Goal: Information Seeking & Learning: Learn about a topic

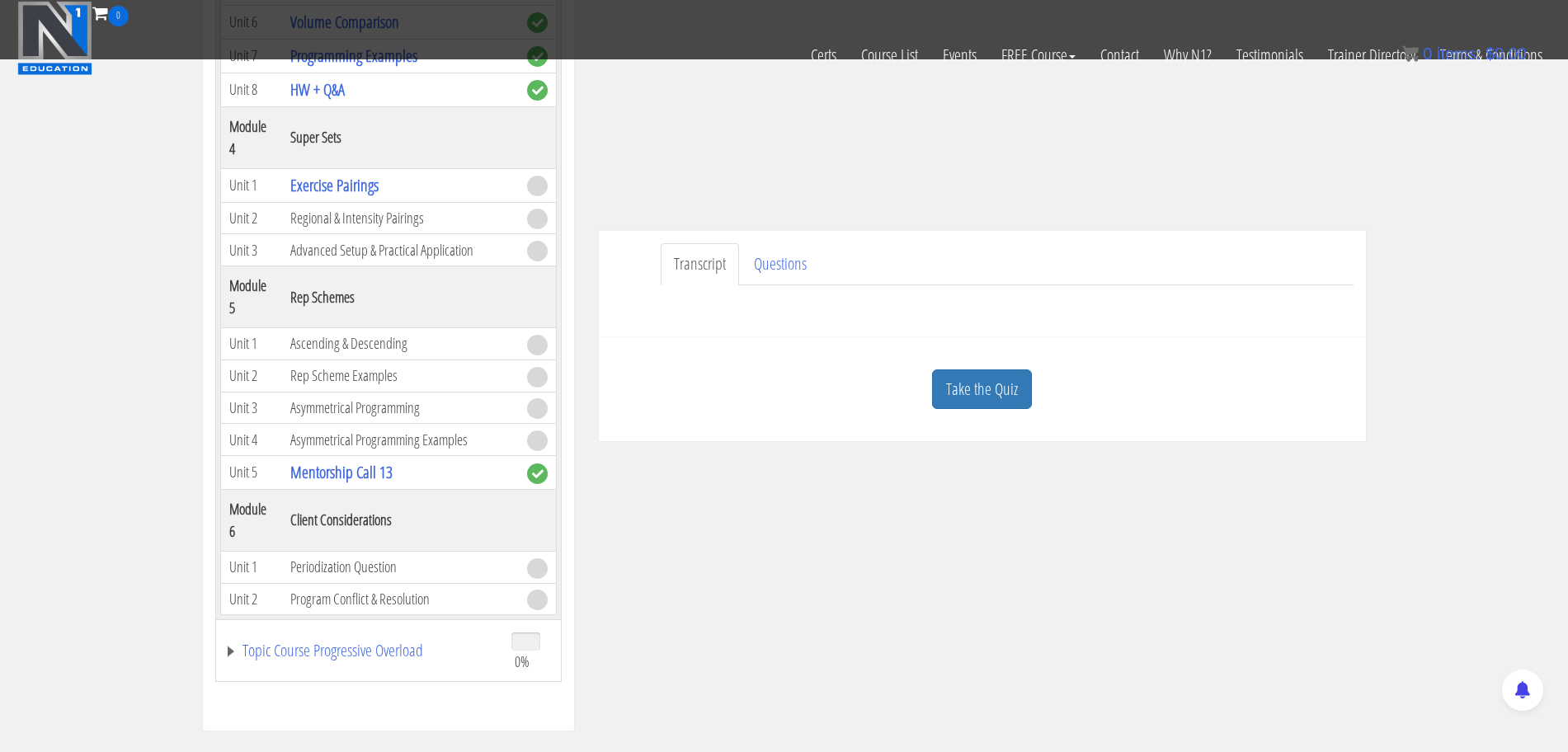
scroll to position [312, 0]
drag, startPoint x: 562, startPoint y: 472, endPoint x: 562, endPoint y: 459, distance: 13.0
click at [562, 459] on div "Course Keywords Top Points Course Progress Biomechanics Continued Education 0% …" at bounding box center [388, 265] width 371 height 930
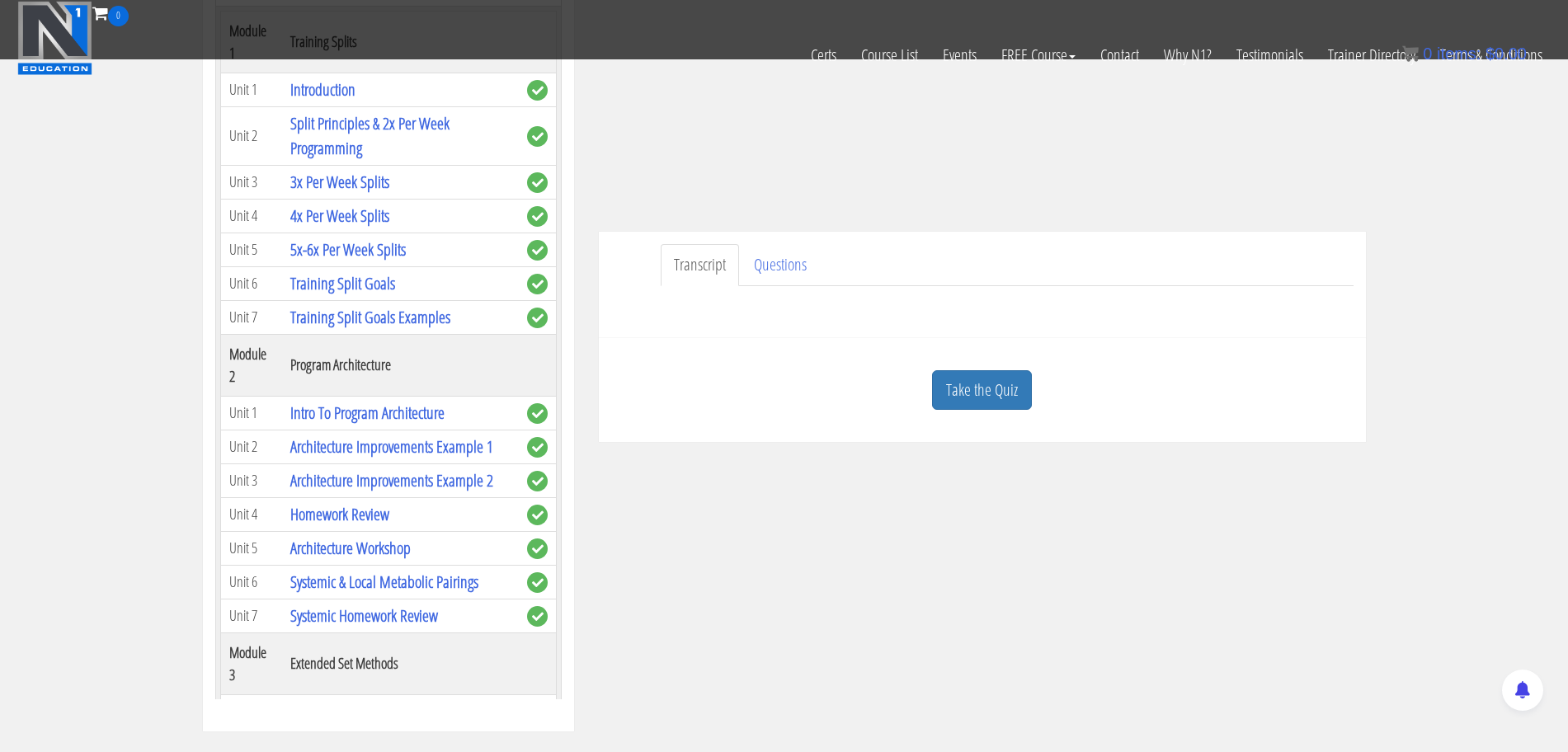
scroll to position [218, 0]
drag, startPoint x: 562, startPoint y: 455, endPoint x: 579, endPoint y: 89, distance: 366.4
click at [579, 89] on div "Course Keywords Top Points Course Progress Biomechanics Continued Education 0% …" at bounding box center [388, 265] width 396 height 930
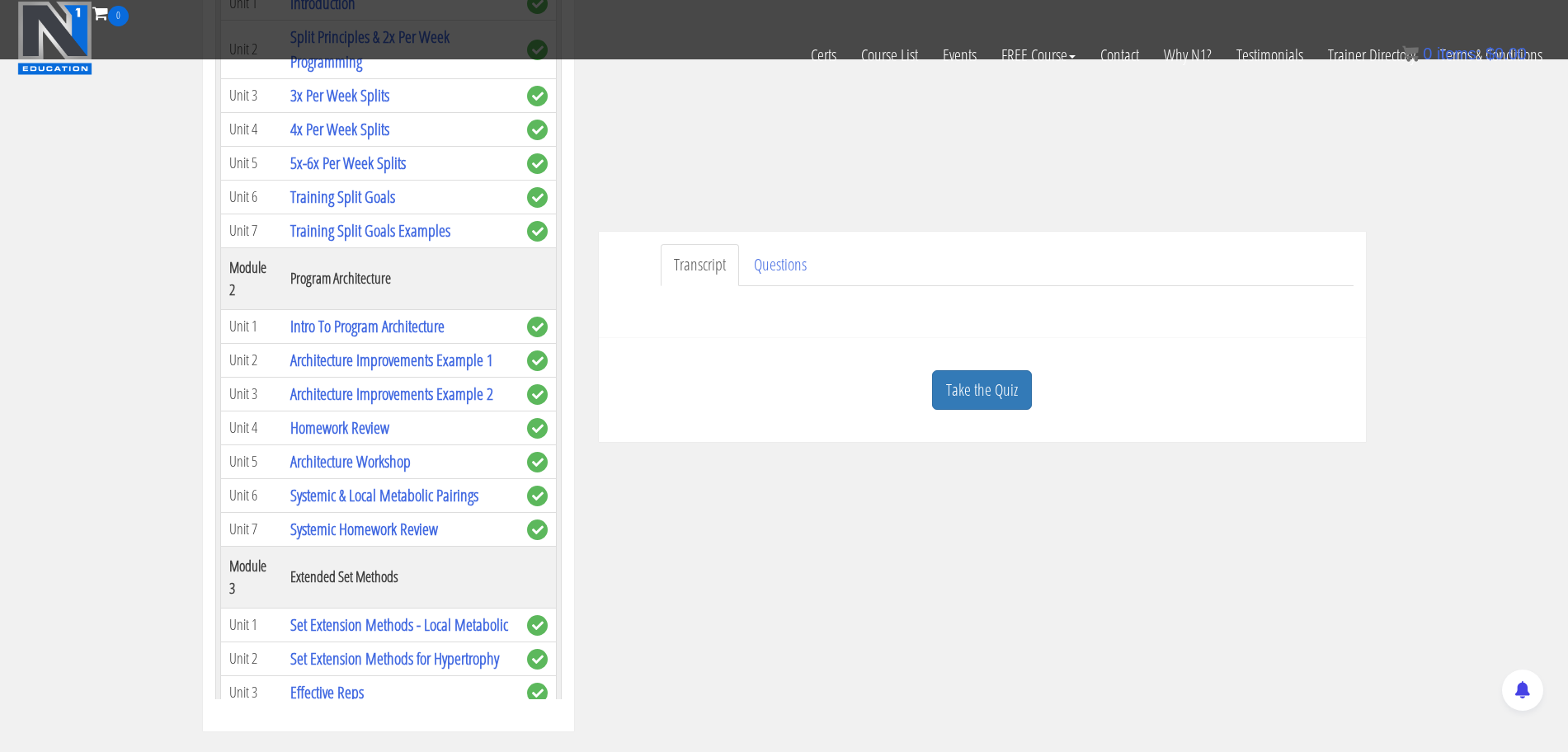
scroll to position [310, 0]
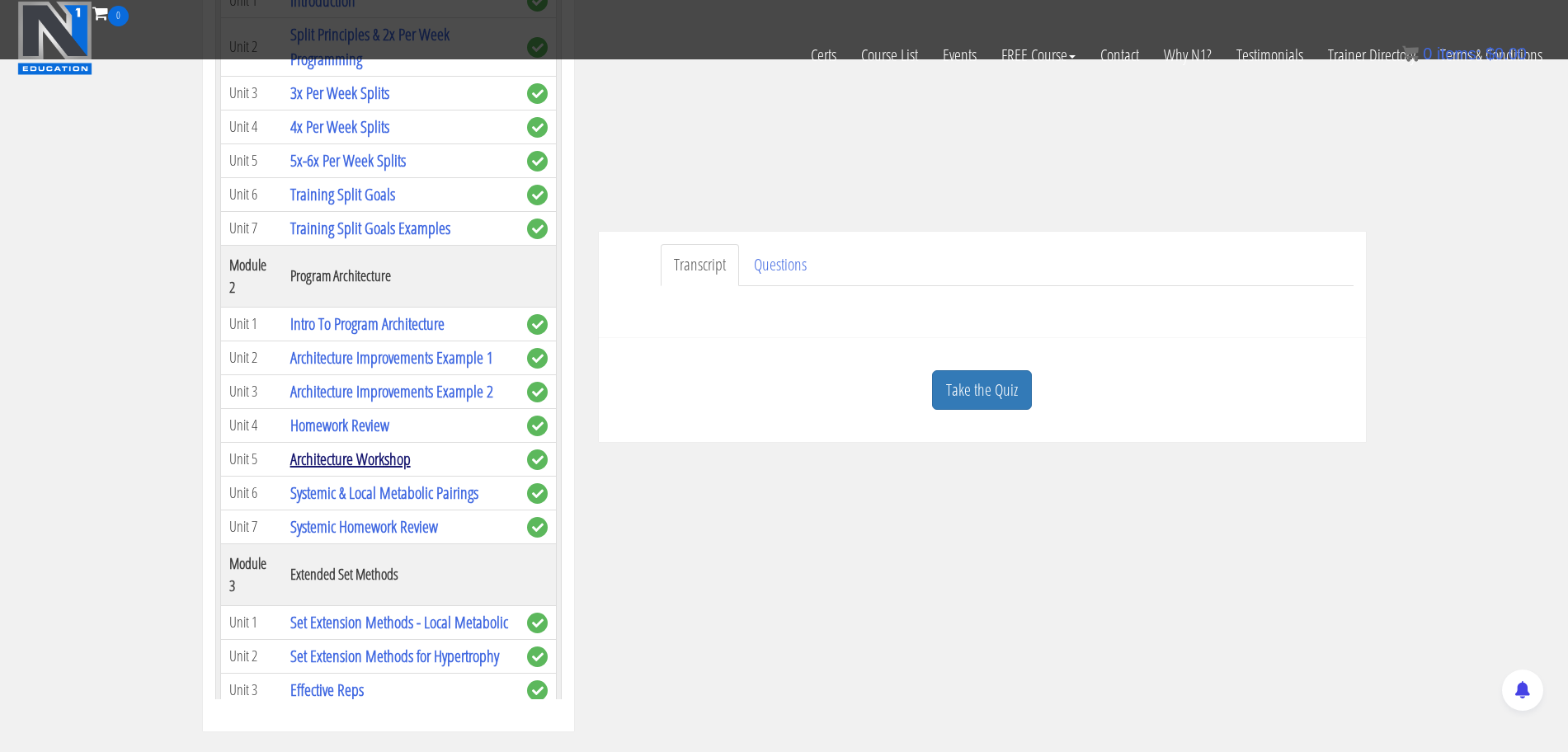
click at [367, 458] on link "Architecture Workshop" at bounding box center [350, 458] width 120 height 22
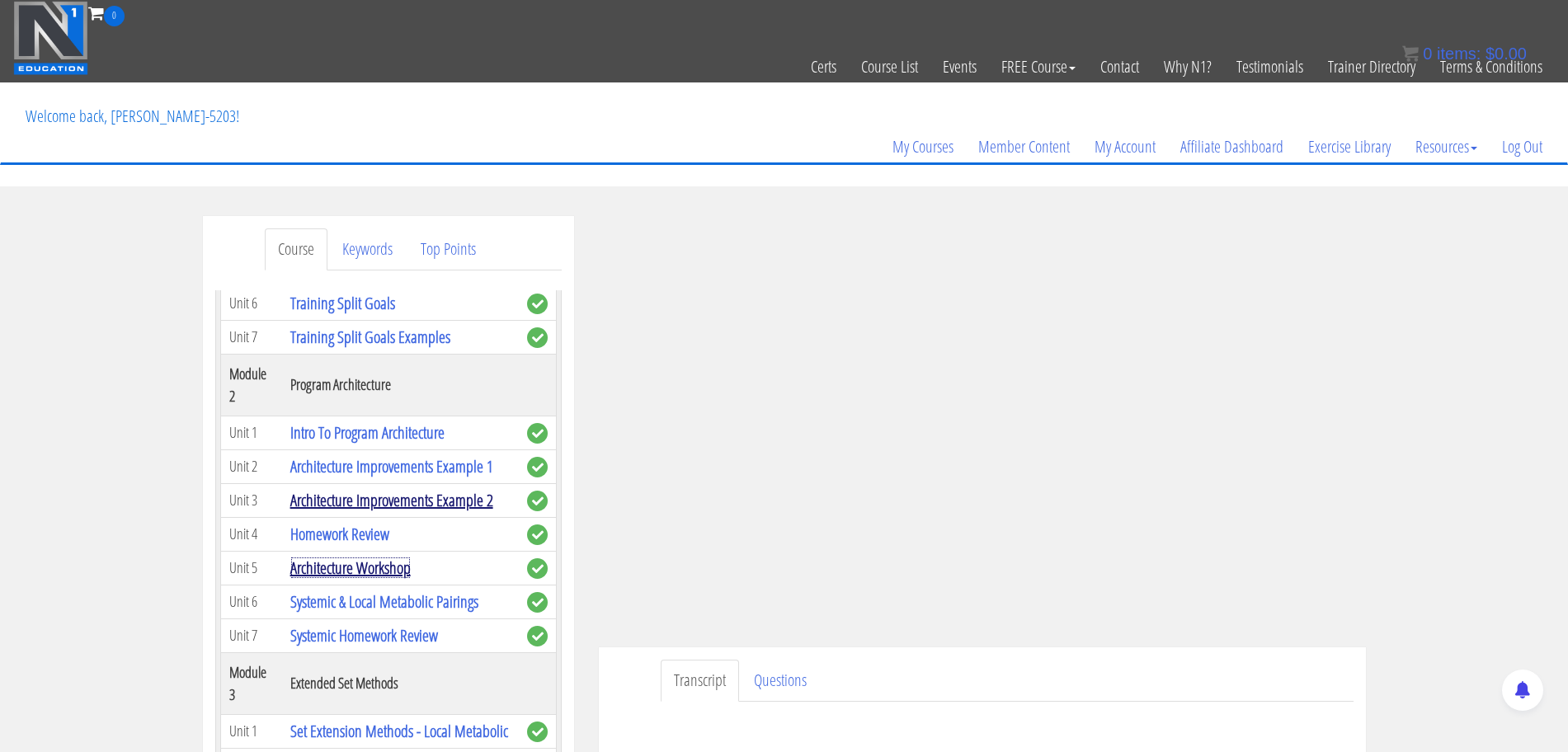
scroll to position [617, 0]
click at [441, 602] on link "Systemic & Local Metabolic Pairings" at bounding box center [384, 600] width 188 height 22
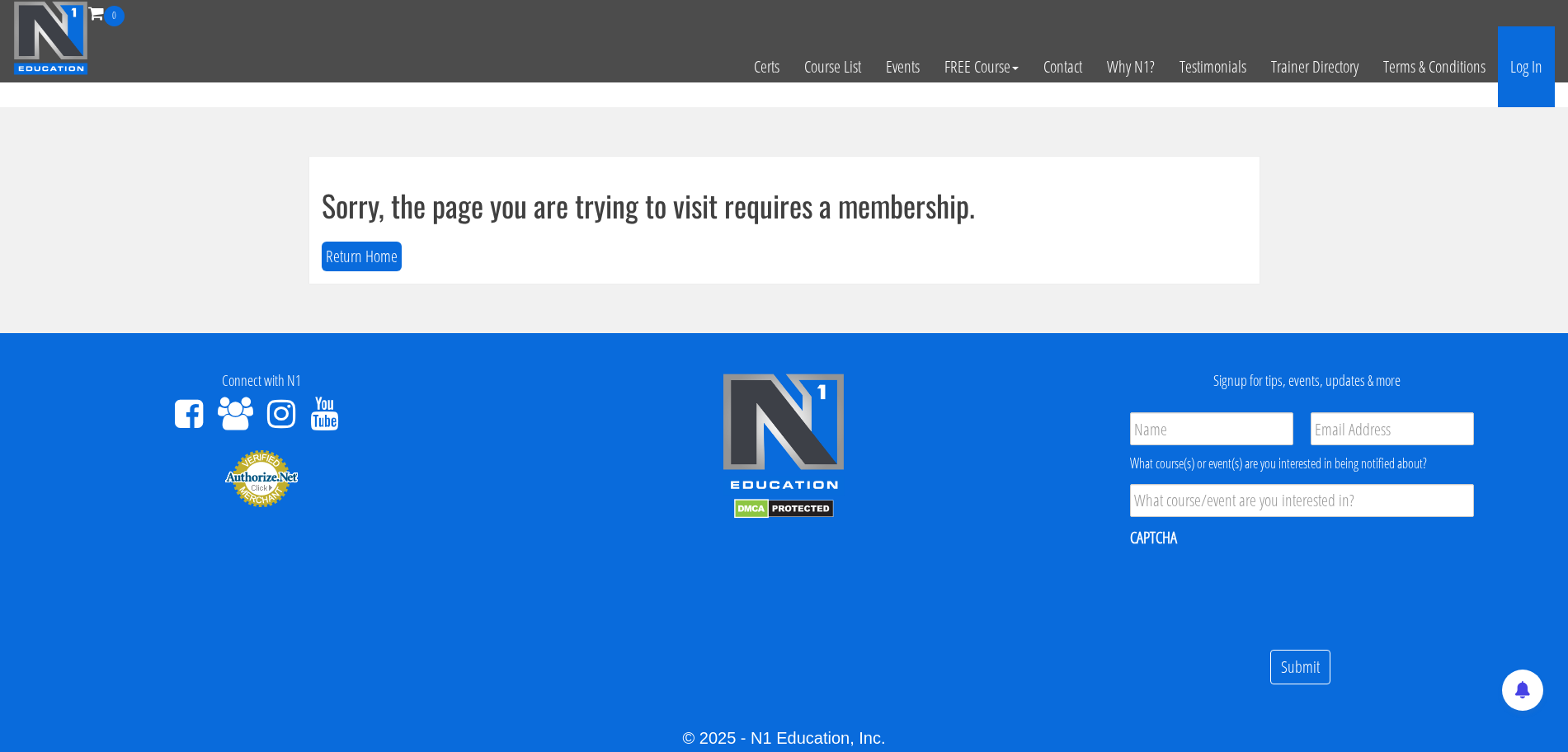
click at [1532, 70] on link "Log In" at bounding box center [1526, 66] width 57 height 80
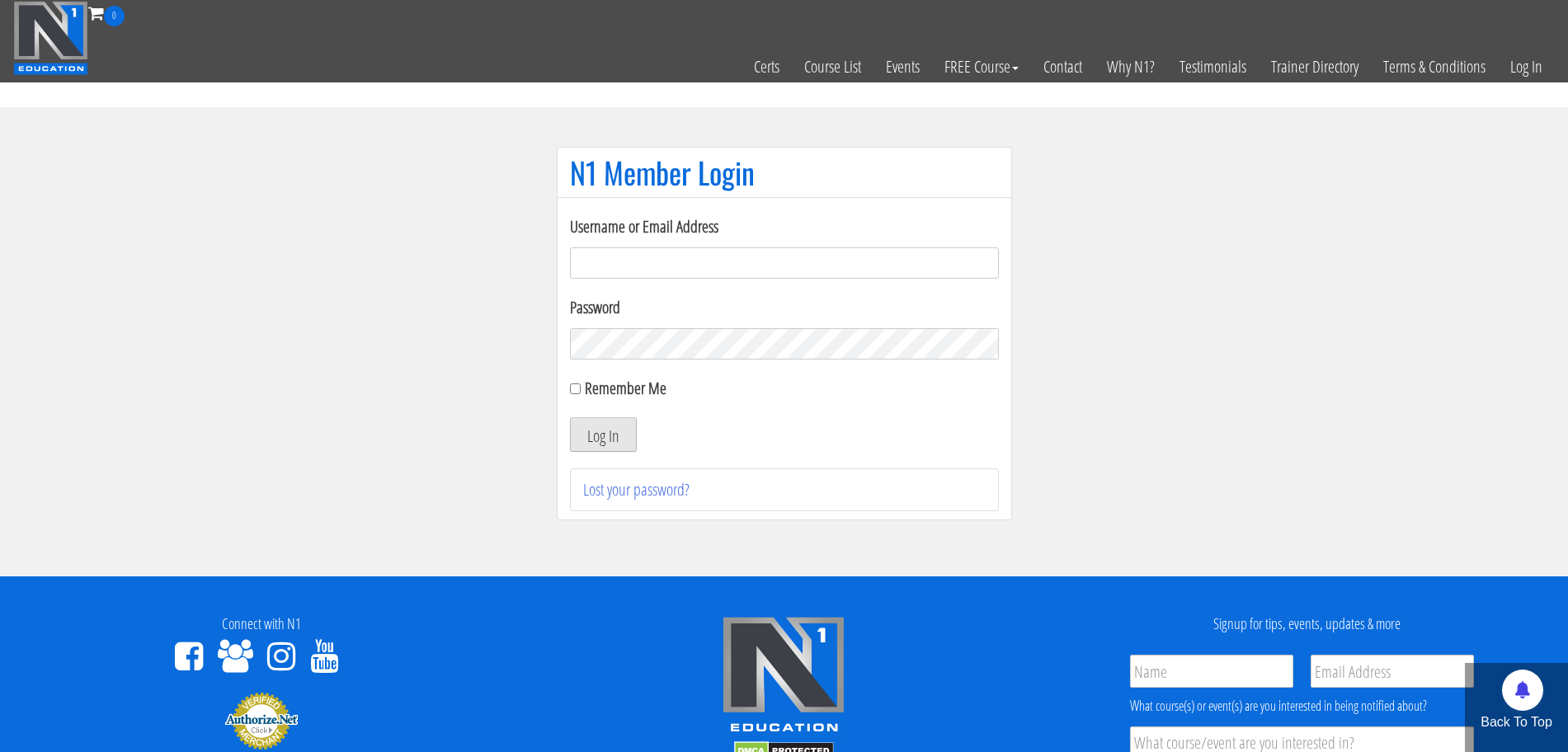
type input "[PERSON_NAME].[PERSON_NAME]-5203"
click at [586, 441] on button "Log In" at bounding box center [603, 434] width 67 height 35
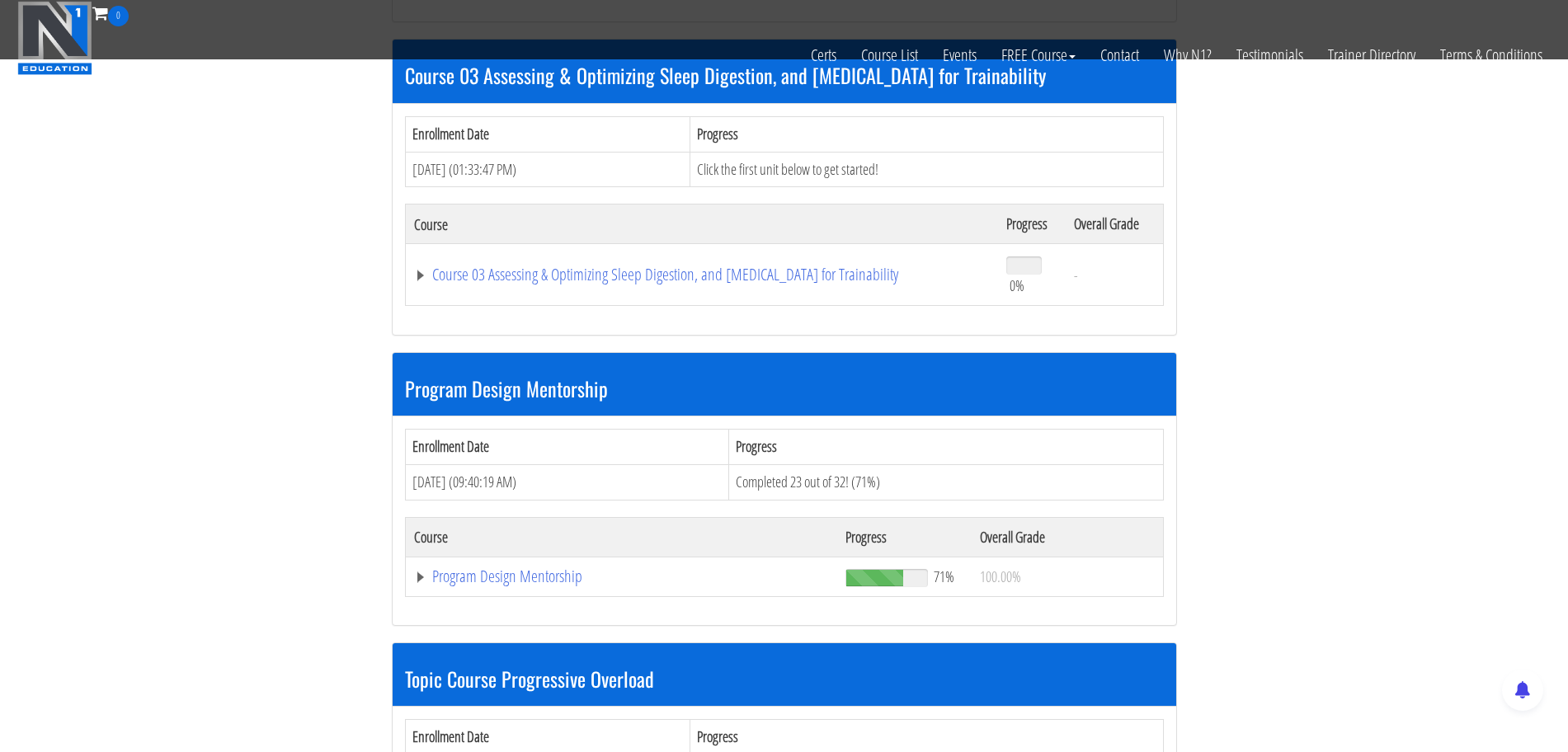
scroll to position [1097, 0]
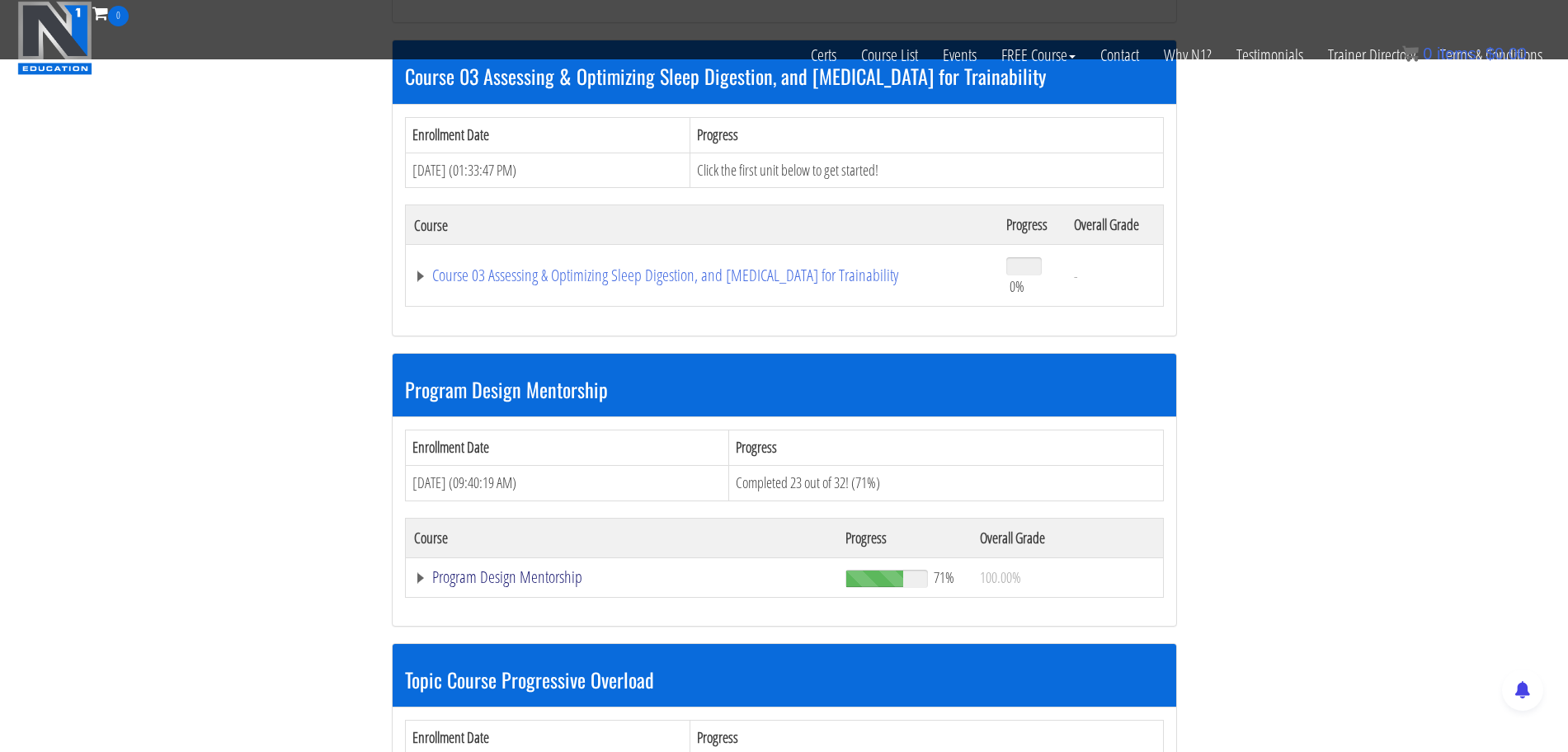
click at [507, 584] on link "Program Design Mentorship" at bounding box center [621, 577] width 415 height 17
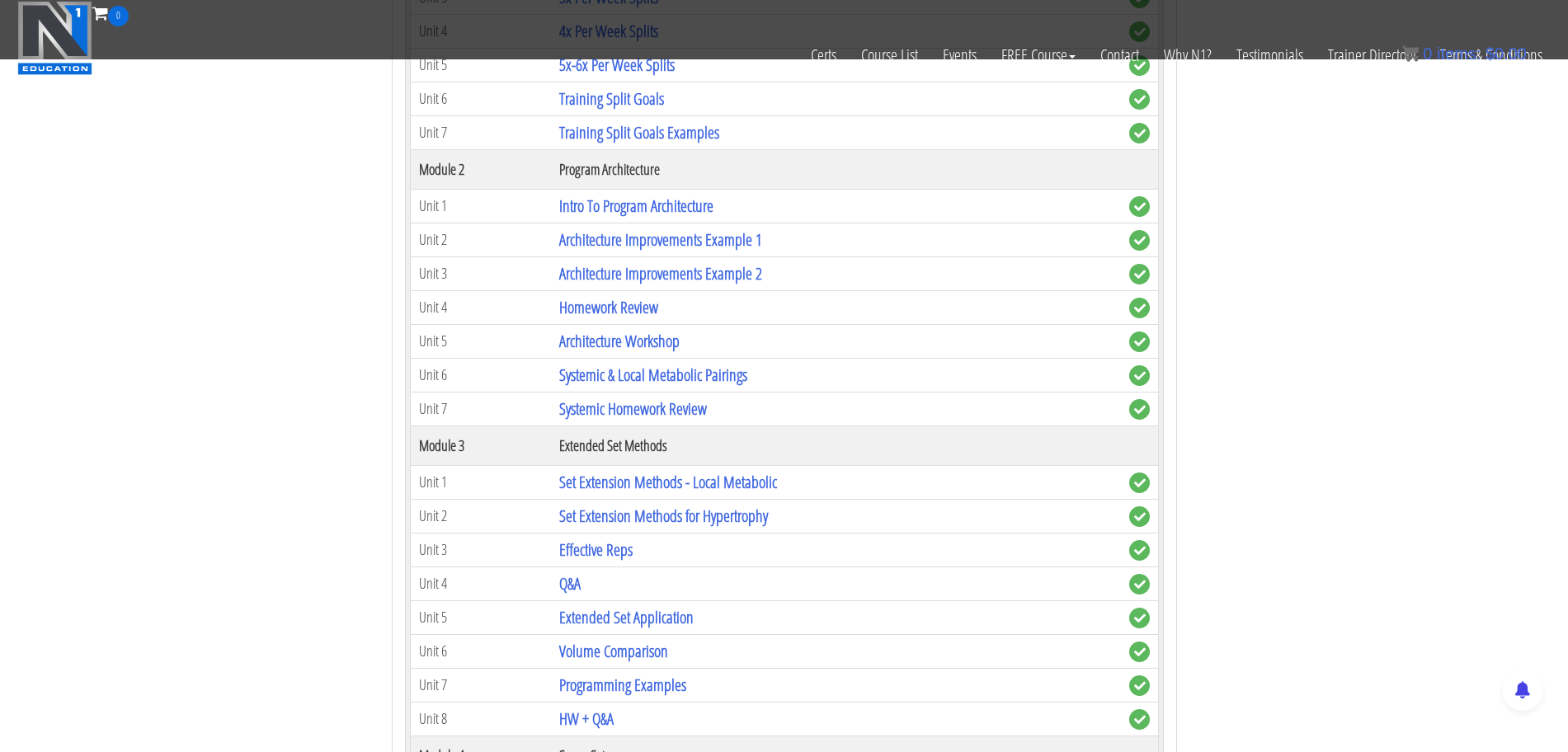
scroll to position [1825, 0]
click at [629, 341] on link "Architecture Workshop" at bounding box center [619, 342] width 120 height 22
click at [637, 381] on link "Systemic & Local Metabolic Pairings" at bounding box center [653, 375] width 188 height 22
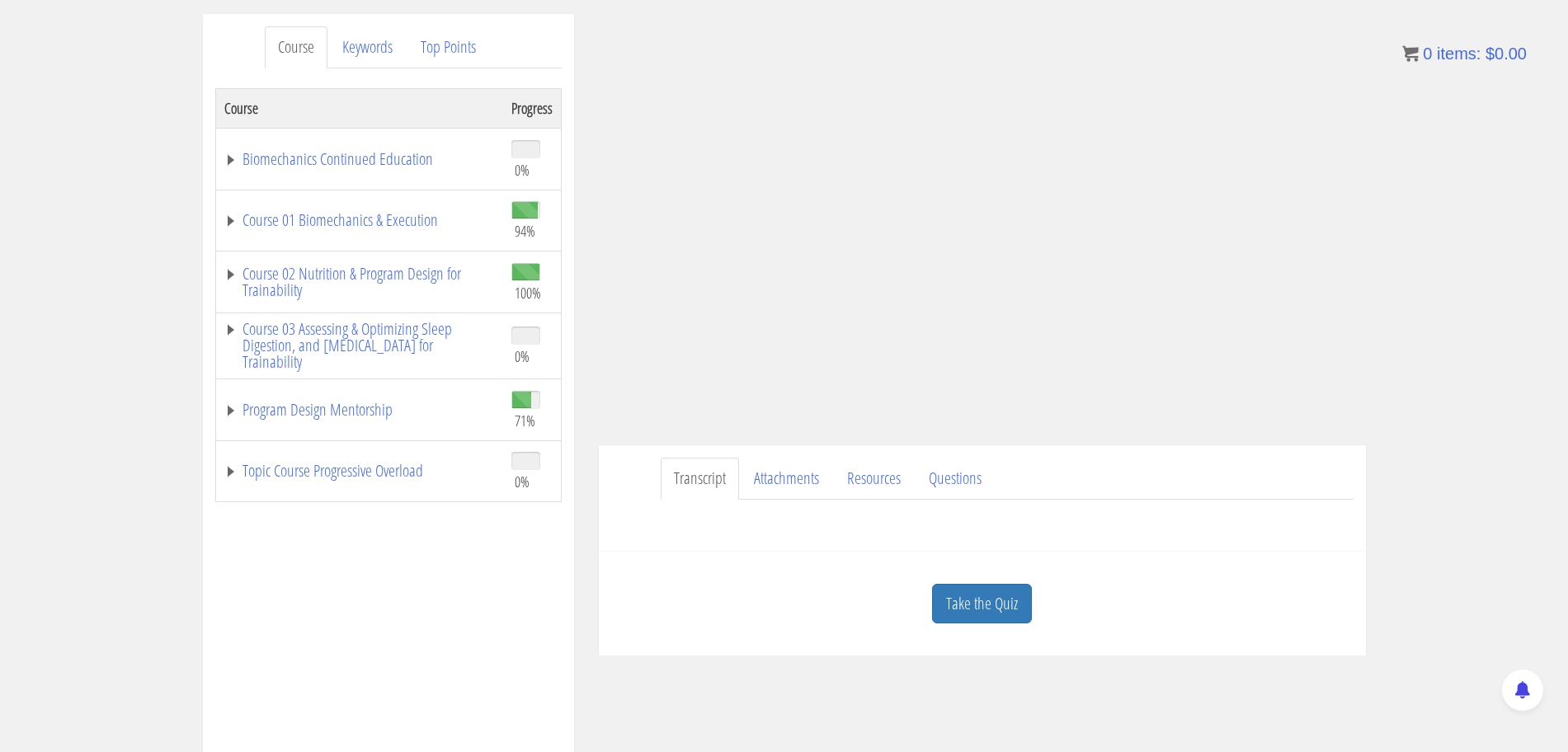
scroll to position [205, 0]
click at [802, 484] on link "Attachments" at bounding box center [786, 476] width 91 height 42
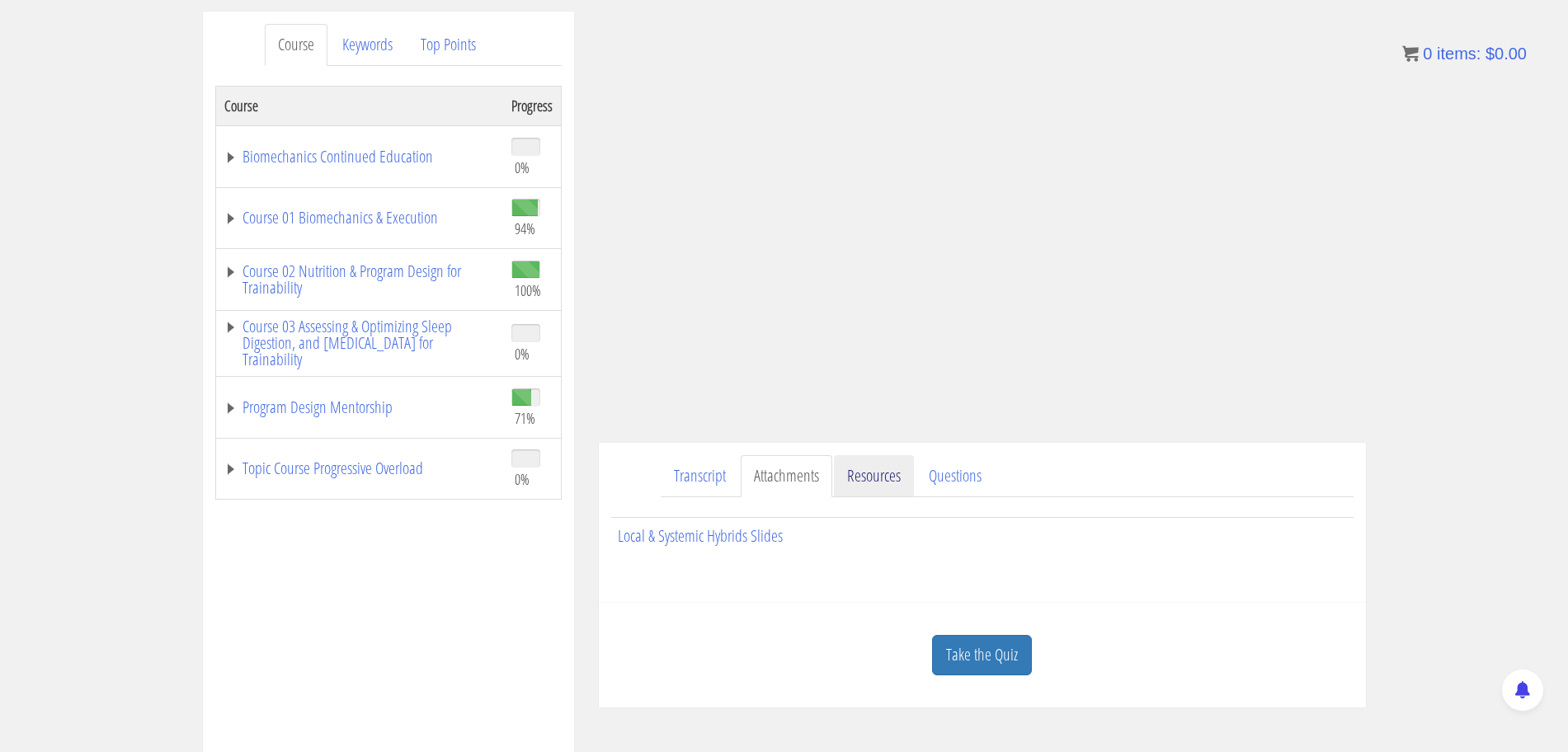
click at [880, 472] on link "Resources" at bounding box center [874, 476] width 80 height 42
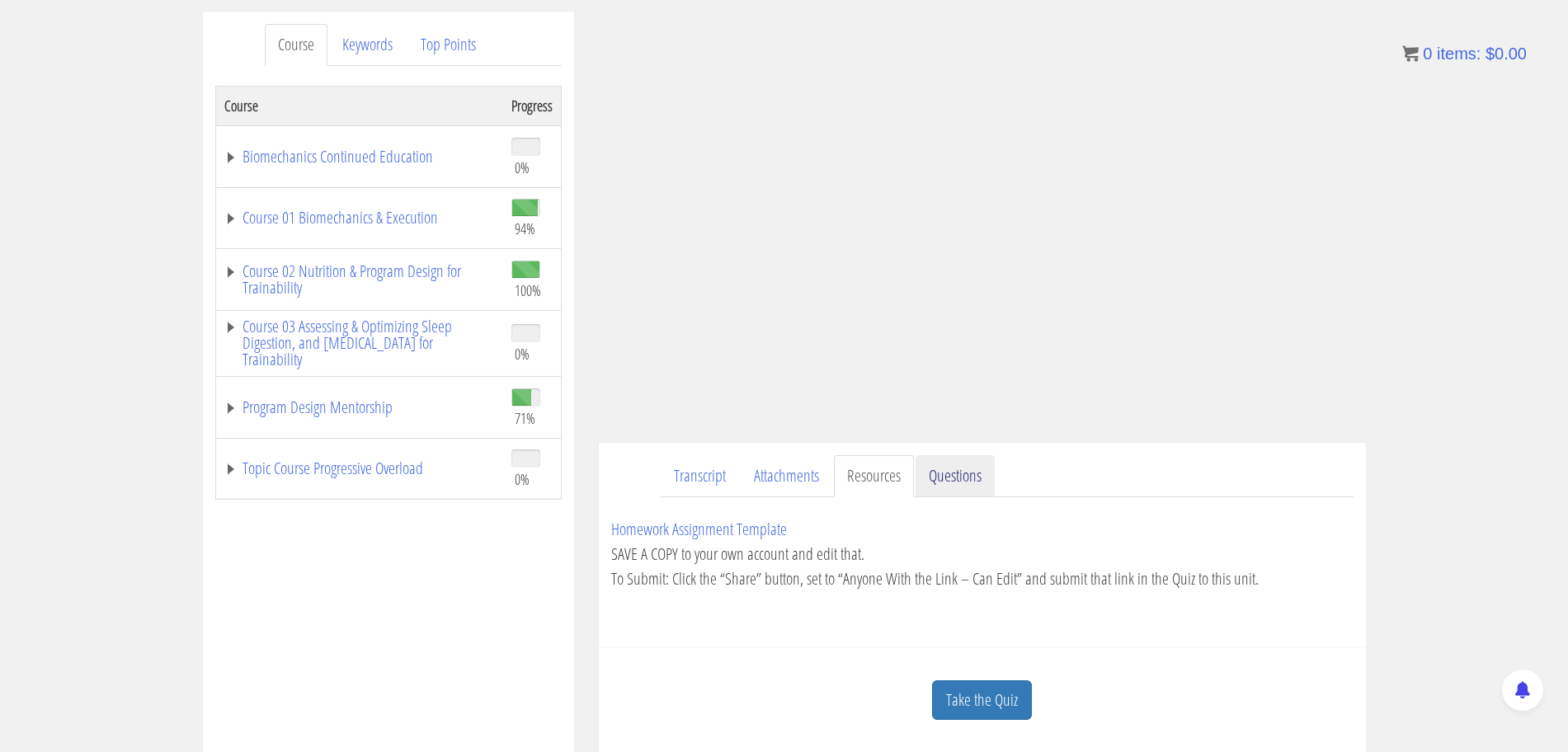
click at [953, 478] on link "Questions" at bounding box center [954, 476] width 79 height 42
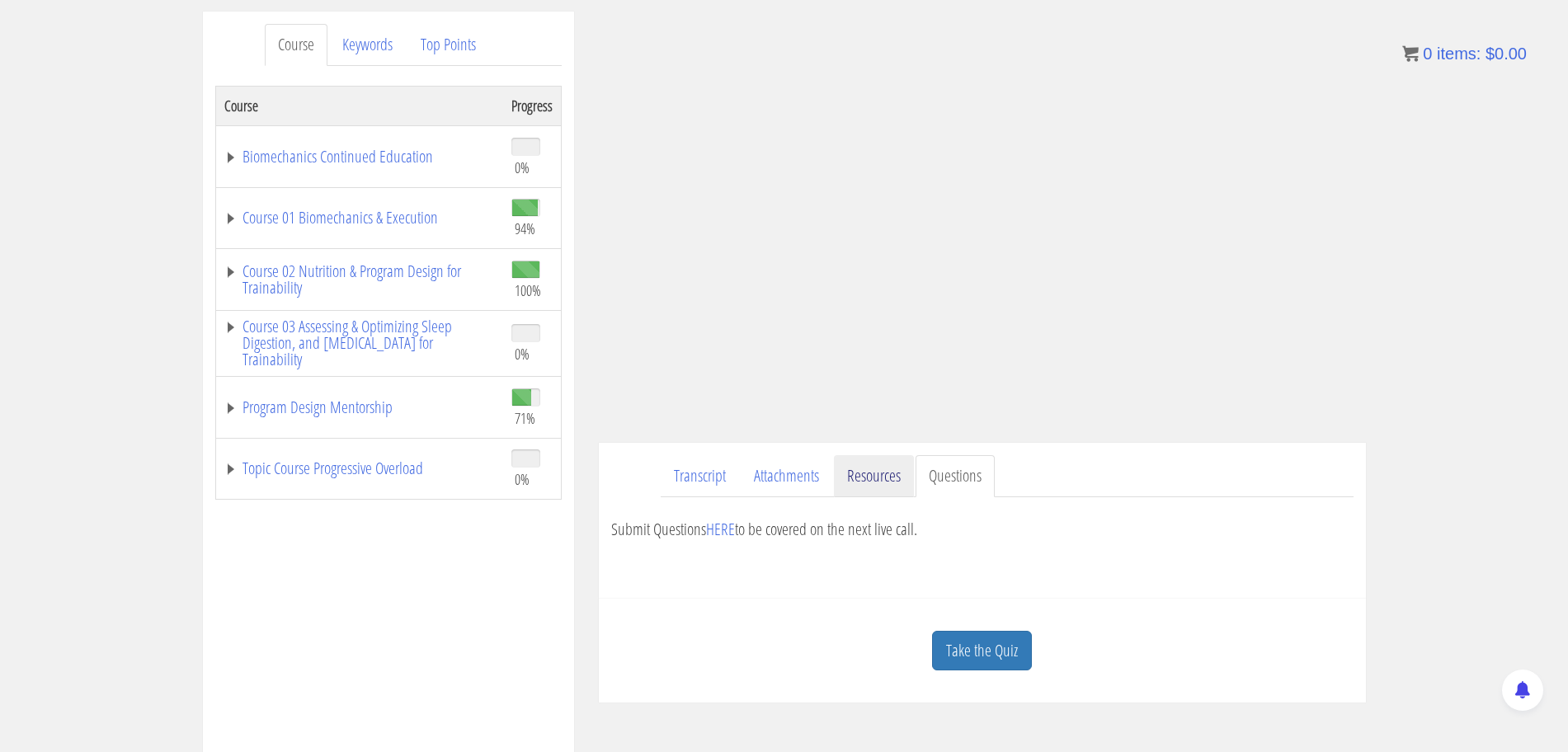
click at [896, 478] on link "Resources" at bounding box center [874, 476] width 80 height 42
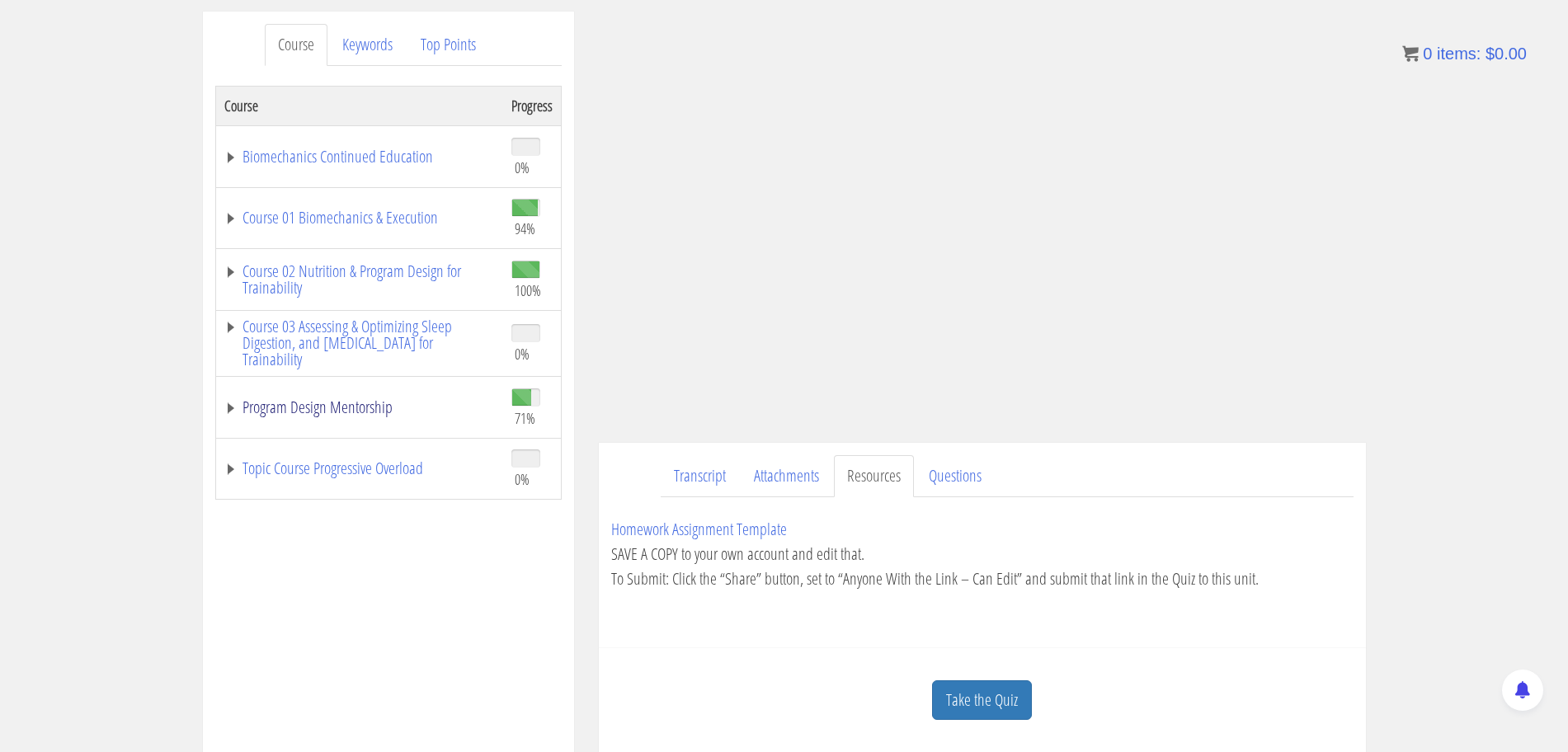
click at [234, 407] on link "Program Design Mentorship" at bounding box center [359, 407] width 270 height 17
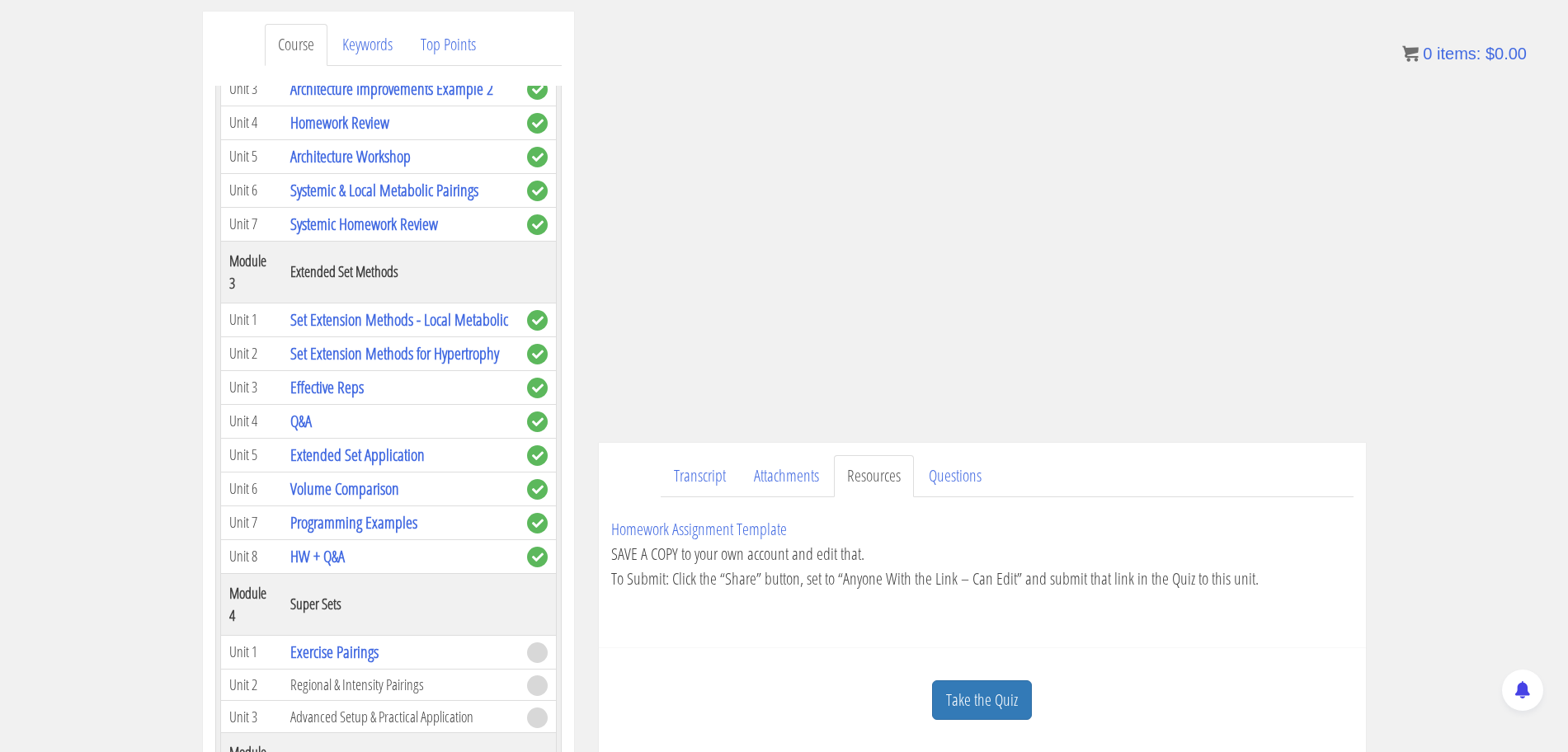
scroll to position [822, 0]
drag, startPoint x: 484, startPoint y: 193, endPoint x: 290, endPoint y: 196, distance: 194.0
click at [290, 197] on td "Systemic & Local Metabolic Pairings" at bounding box center [400, 192] width 236 height 34
copy link "Systemic & Local Metabolic Pairings"
click at [402, 226] on link "Systemic Homework Review" at bounding box center [364, 225] width 148 height 22
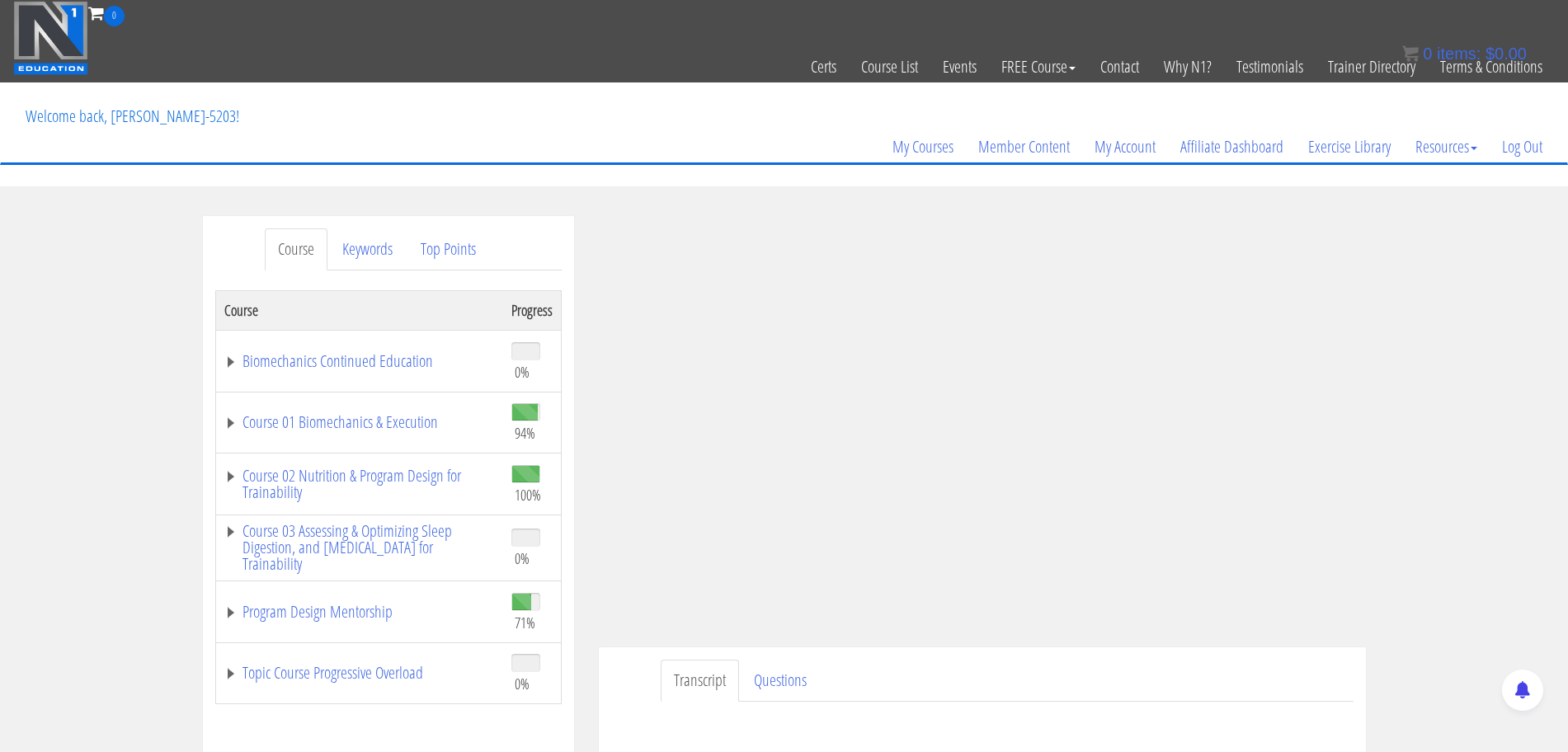
click at [1020, 666] on ul "Transcript Questions" at bounding box center [1006, 680] width 693 height 42
click at [322, 614] on link "Program Design Mentorship" at bounding box center [359, 612] width 270 height 17
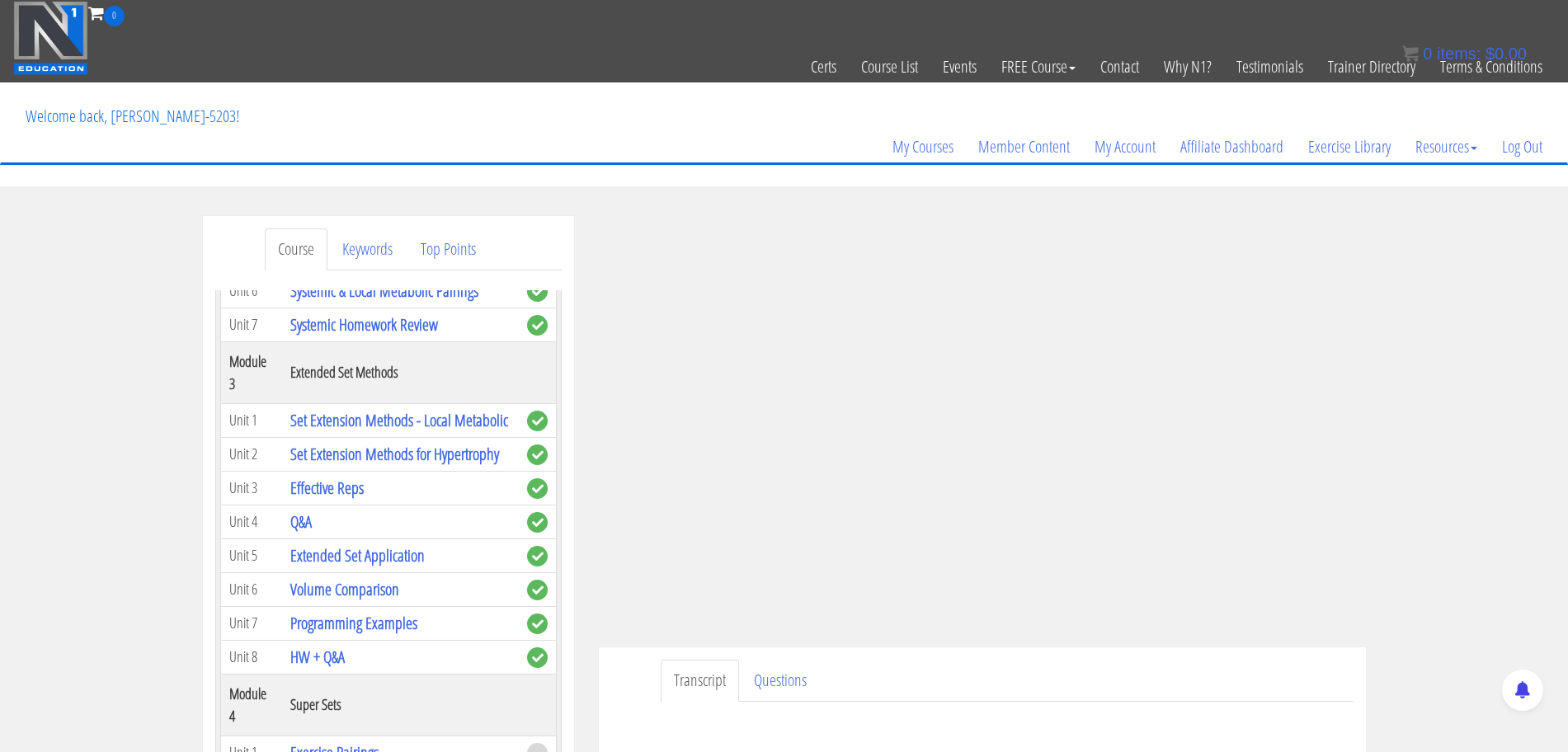
scroll to position [926, 0]
click at [327, 427] on link "Set Extension Methods - Local Metabolic" at bounding box center [399, 420] width 217 height 22
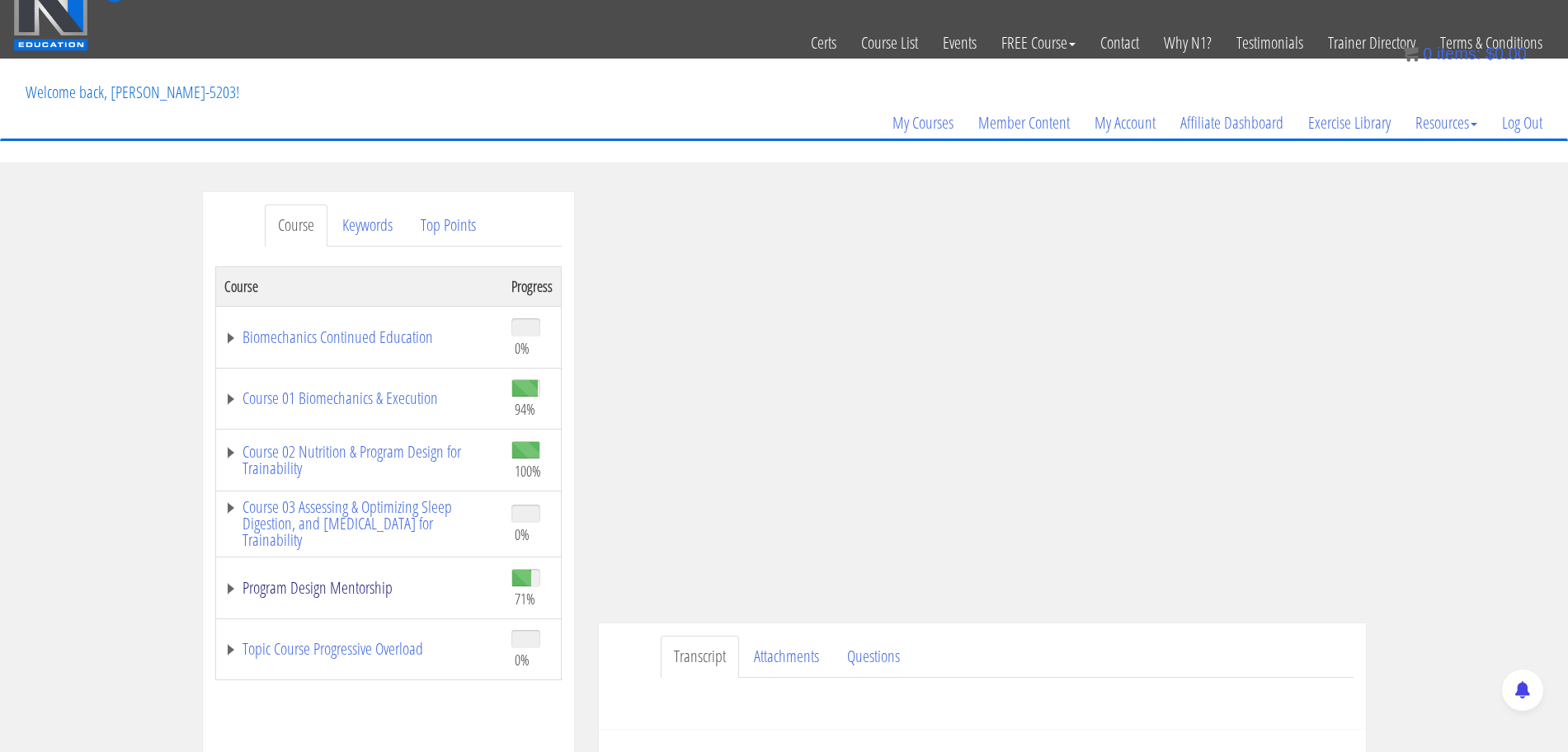
click at [342, 585] on link "Program Design Mentorship" at bounding box center [359, 588] width 270 height 17
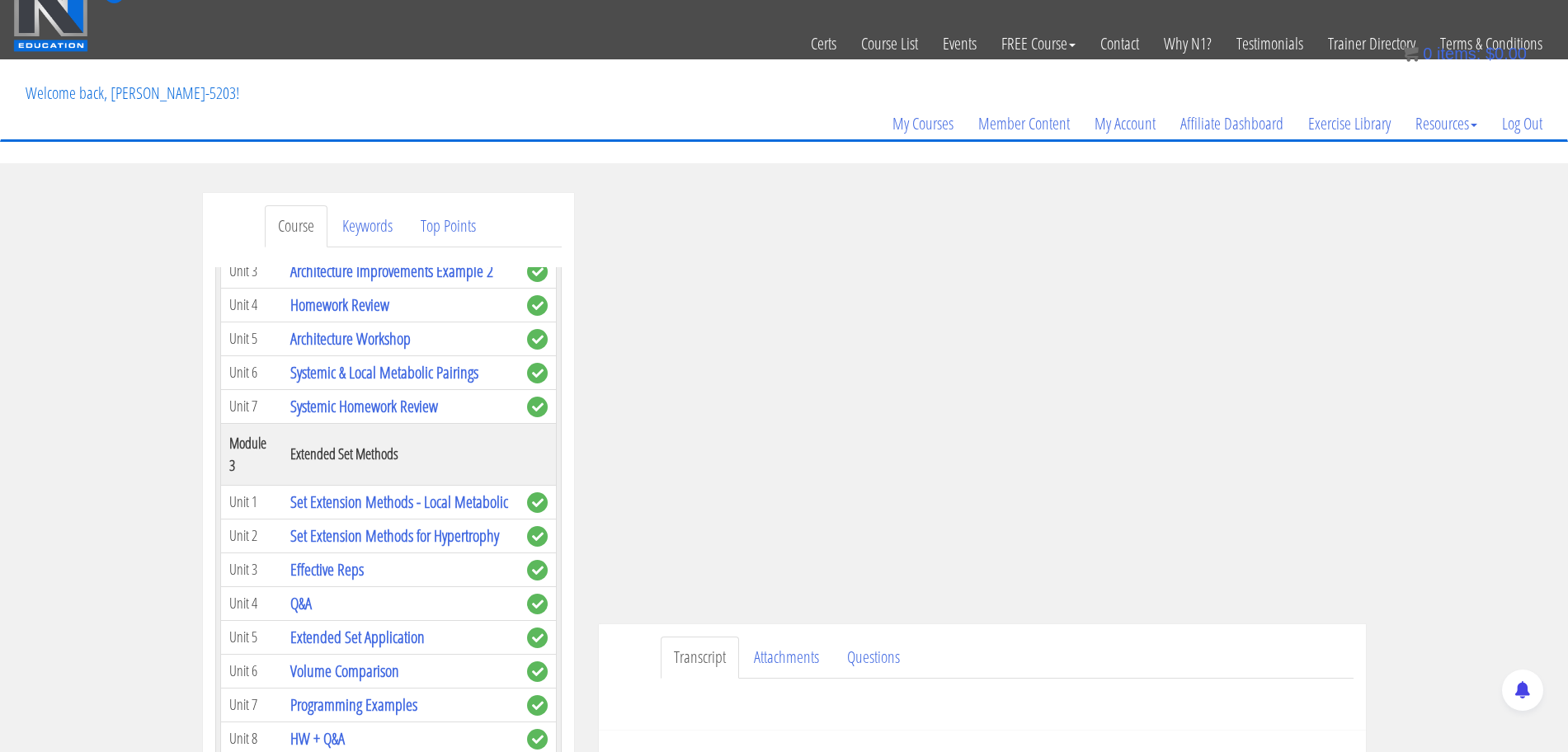
scroll to position [823, 0]
drag, startPoint x: 412, startPoint y: 450, endPoint x: 231, endPoint y: 450, distance: 181.0
click at [231, 450] on tr "Module 3 Extended Set Methods" at bounding box center [387, 453] width 336 height 62
copy tr "Module 3 Extended Set Methods"
click at [349, 517] on td "Set Extension Methods - Local Metabolic" at bounding box center [400, 500] width 236 height 34
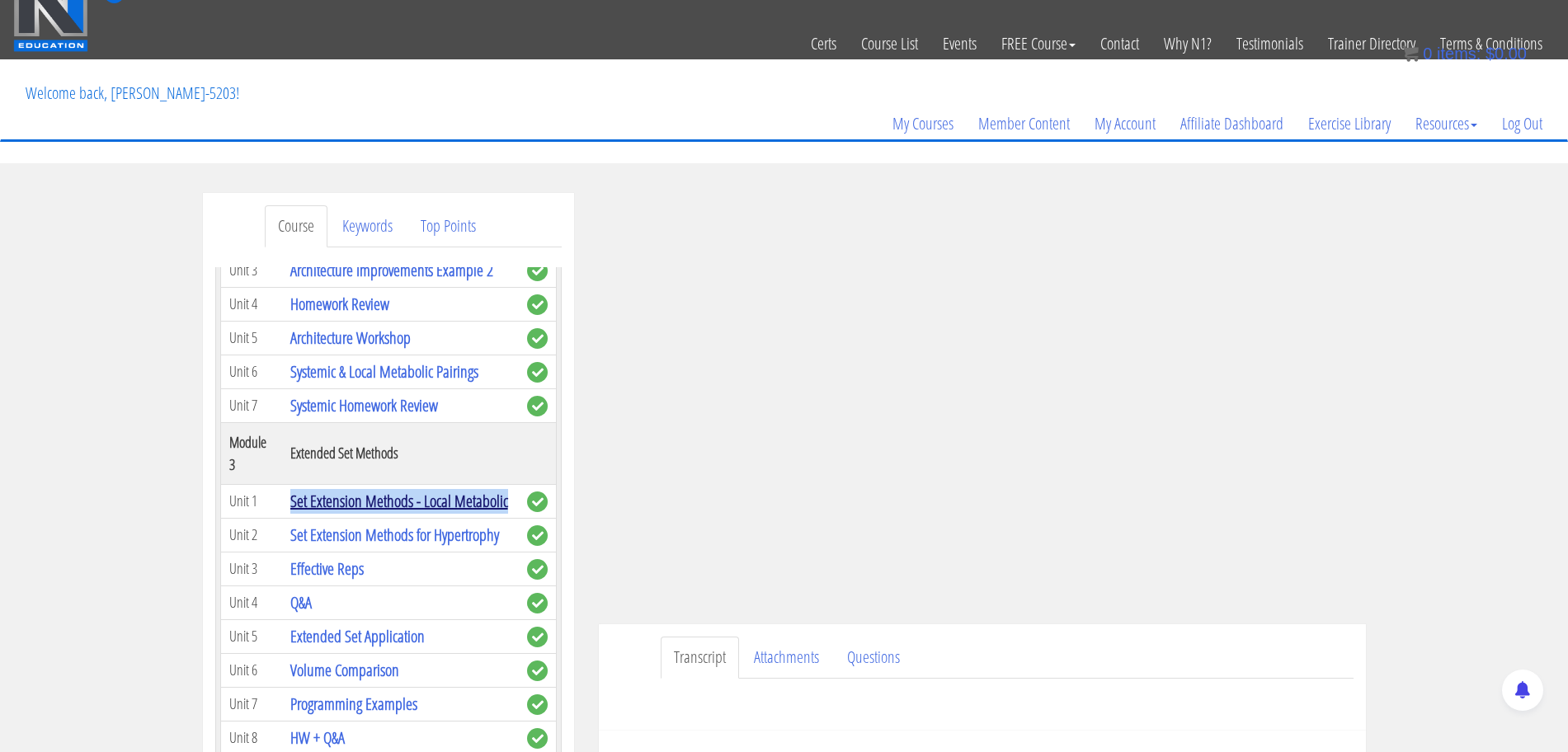
drag, startPoint x: 350, startPoint y: 530, endPoint x: 297, endPoint y: 503, distance: 59.5
click at [293, 502] on td "Set Extension Methods - Local Metabolic" at bounding box center [400, 500] width 236 height 34
copy link "Set Extension Methods - Local Metabolic"
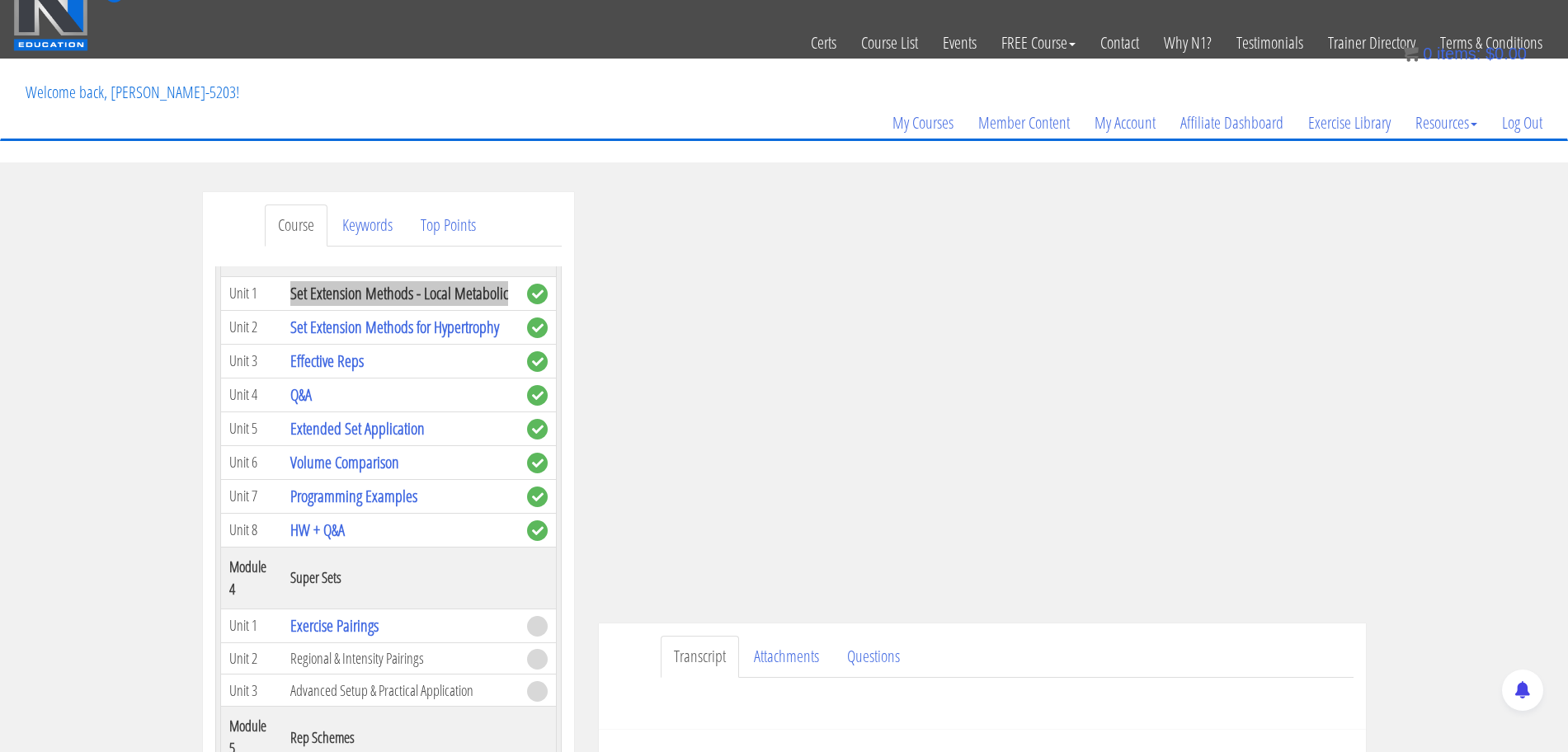
scroll to position [1029, 0]
click at [519, 309] on td at bounding box center [538, 294] width 38 height 34
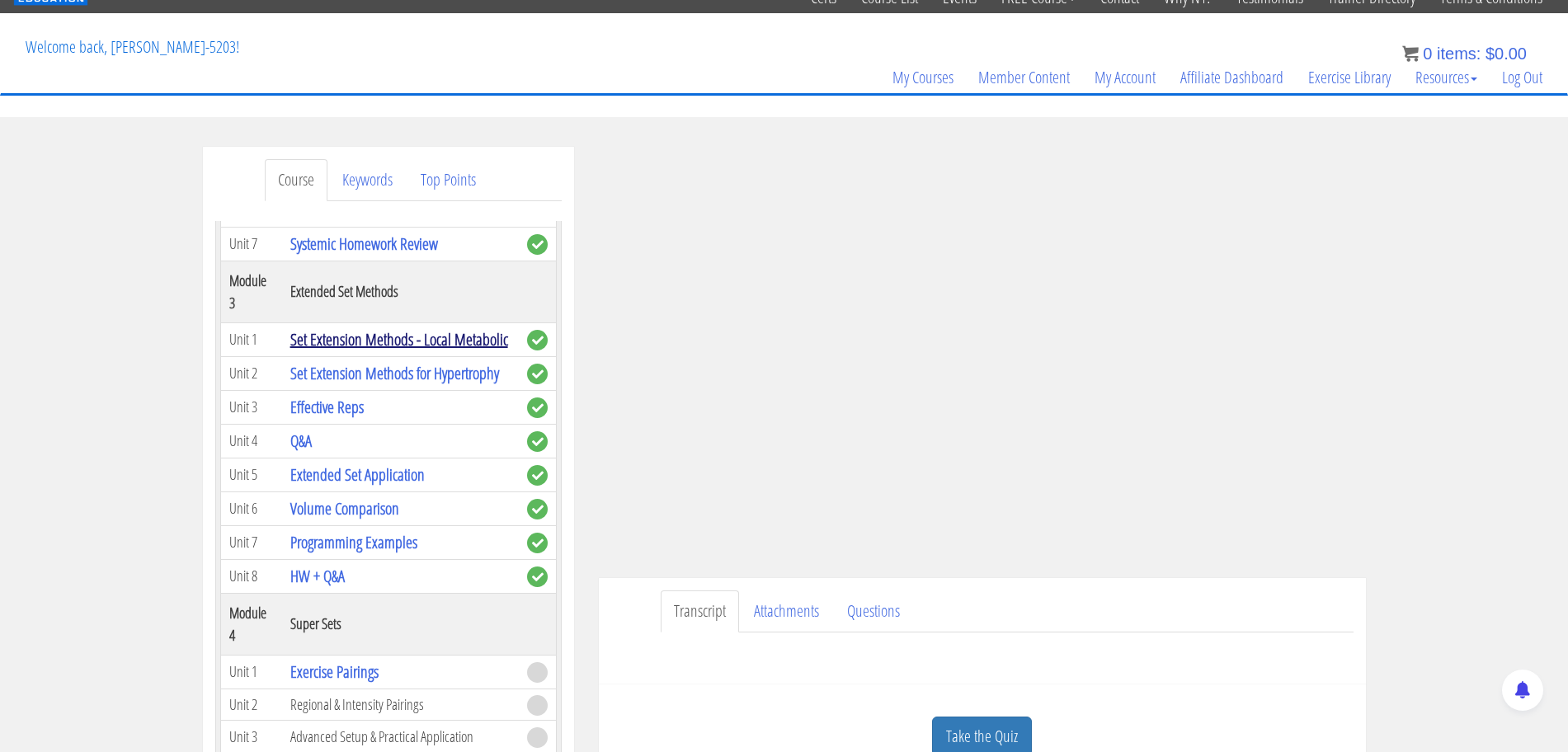
scroll to position [938, 0]
click at [337, 385] on link "Set Extension Methods for Hypertrophy" at bounding box center [394, 373] width 208 height 22
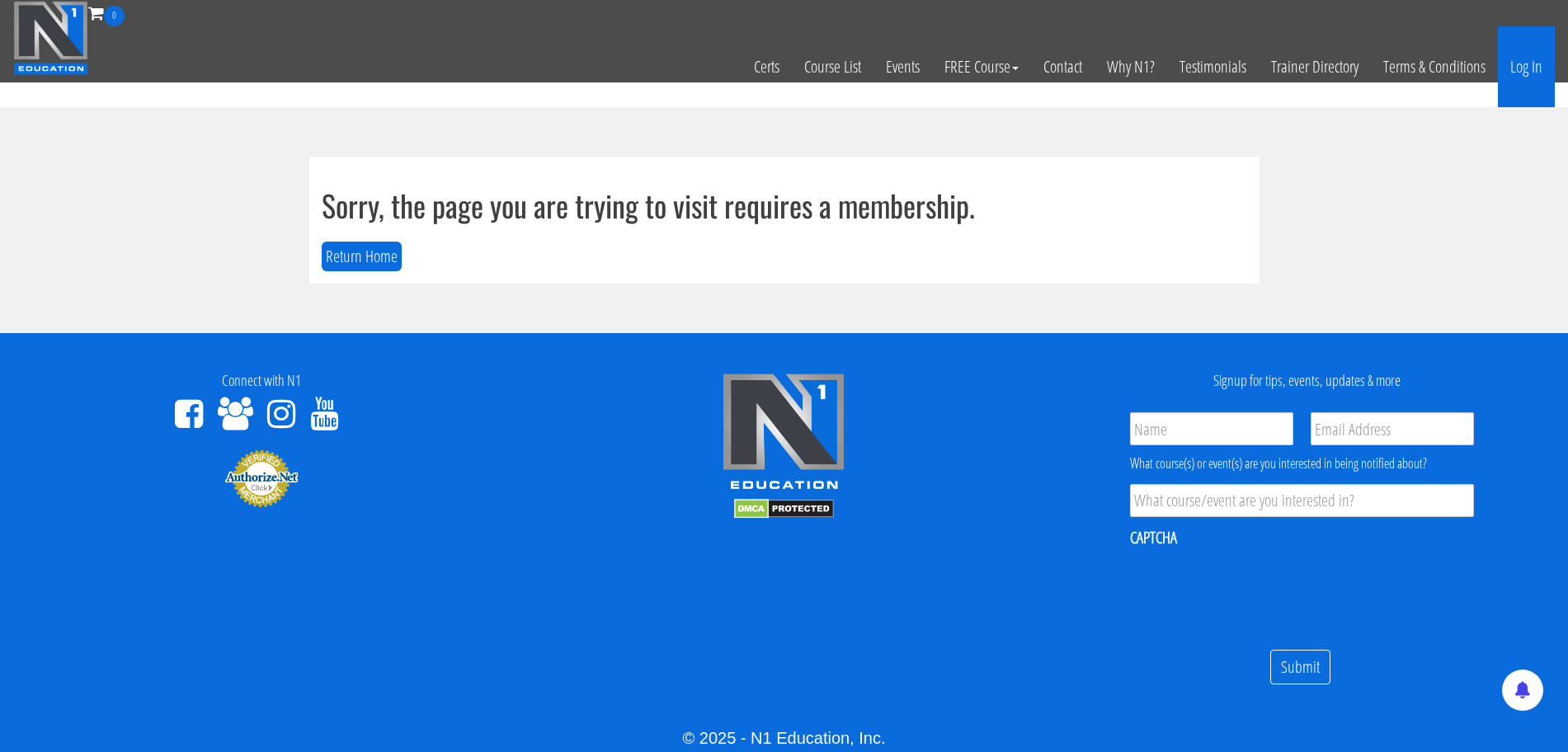
click at [1515, 67] on link "Log In" at bounding box center [1526, 66] width 57 height 80
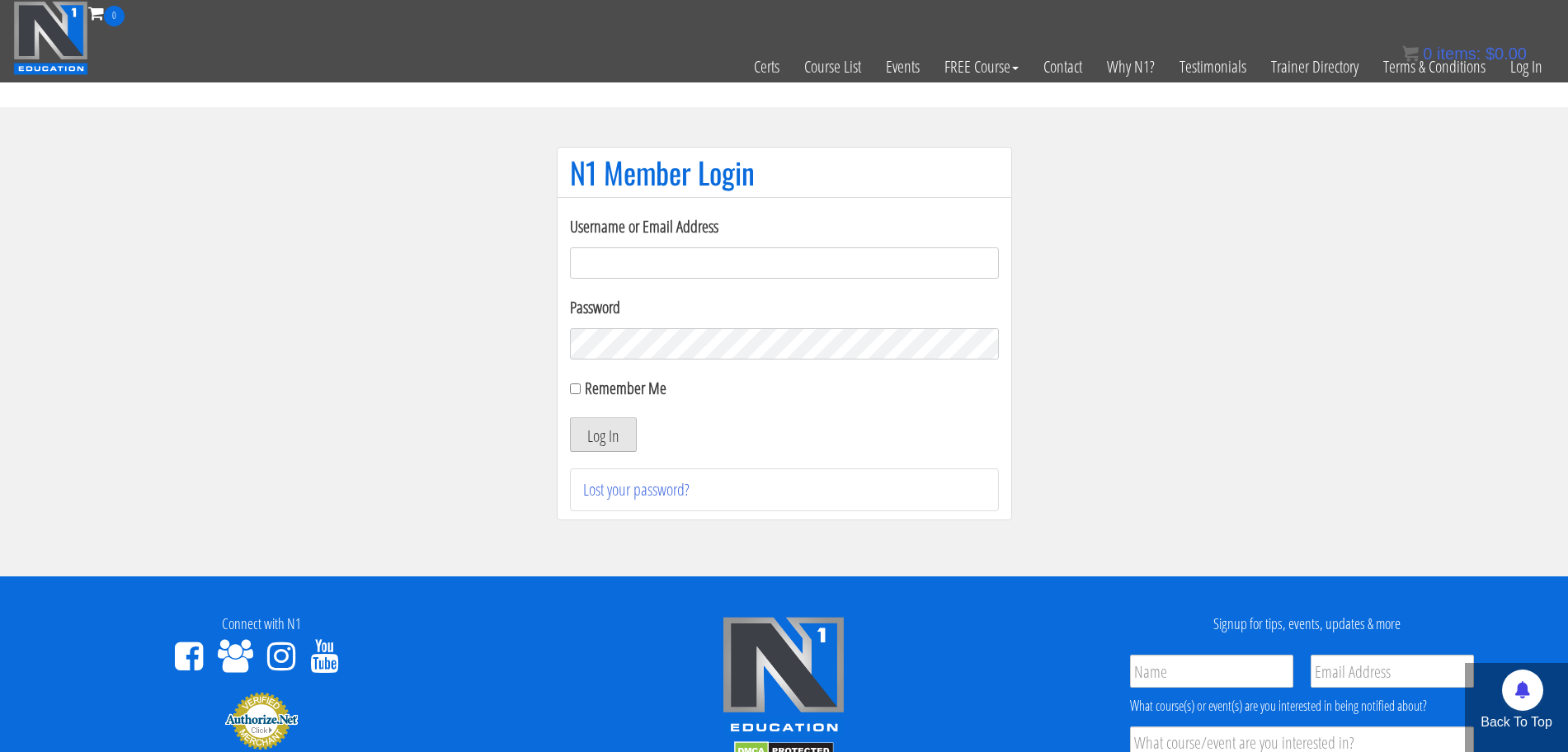
type input "tommy.van hees-5203"
click at [622, 433] on button "Log In" at bounding box center [603, 434] width 67 height 35
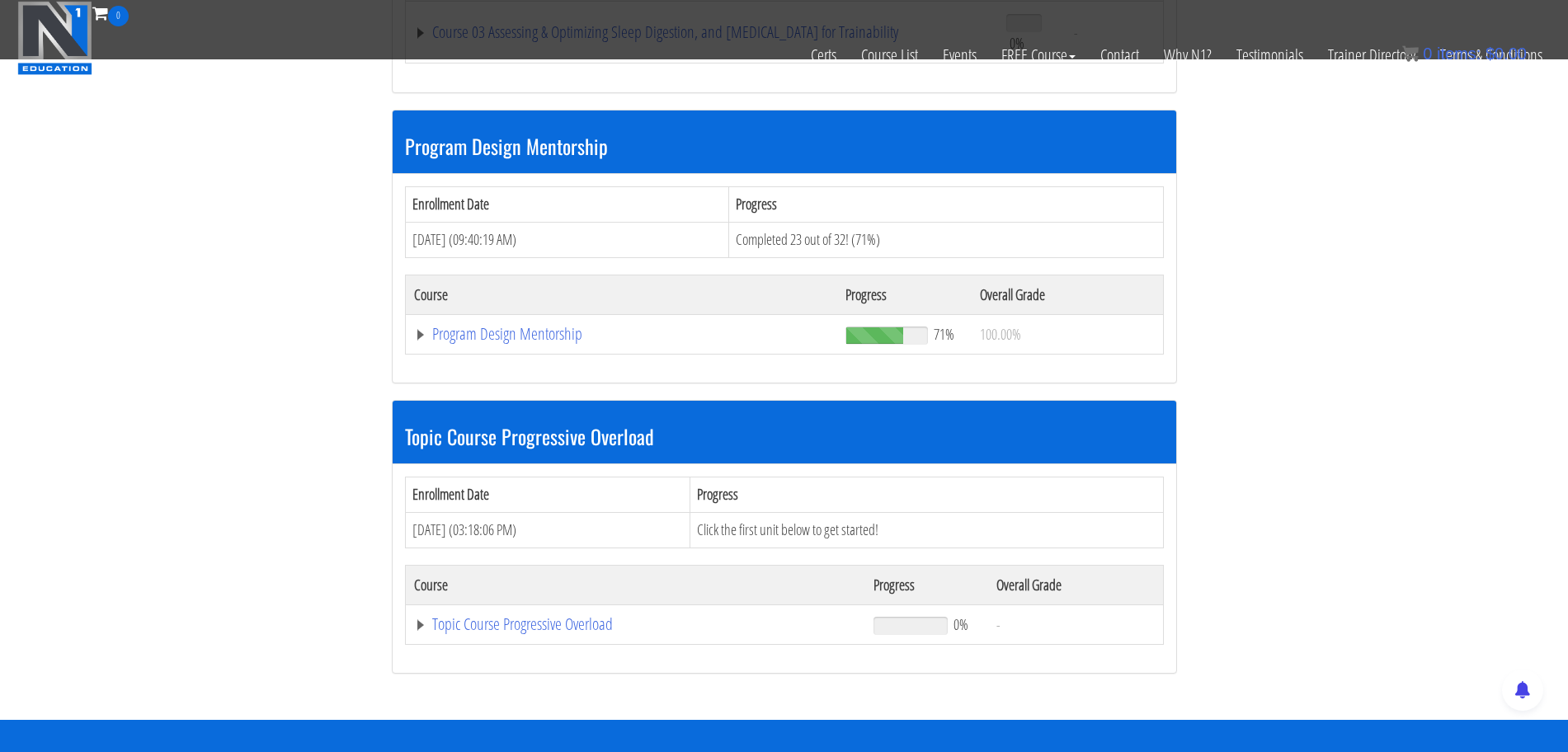
scroll to position [1339, 0]
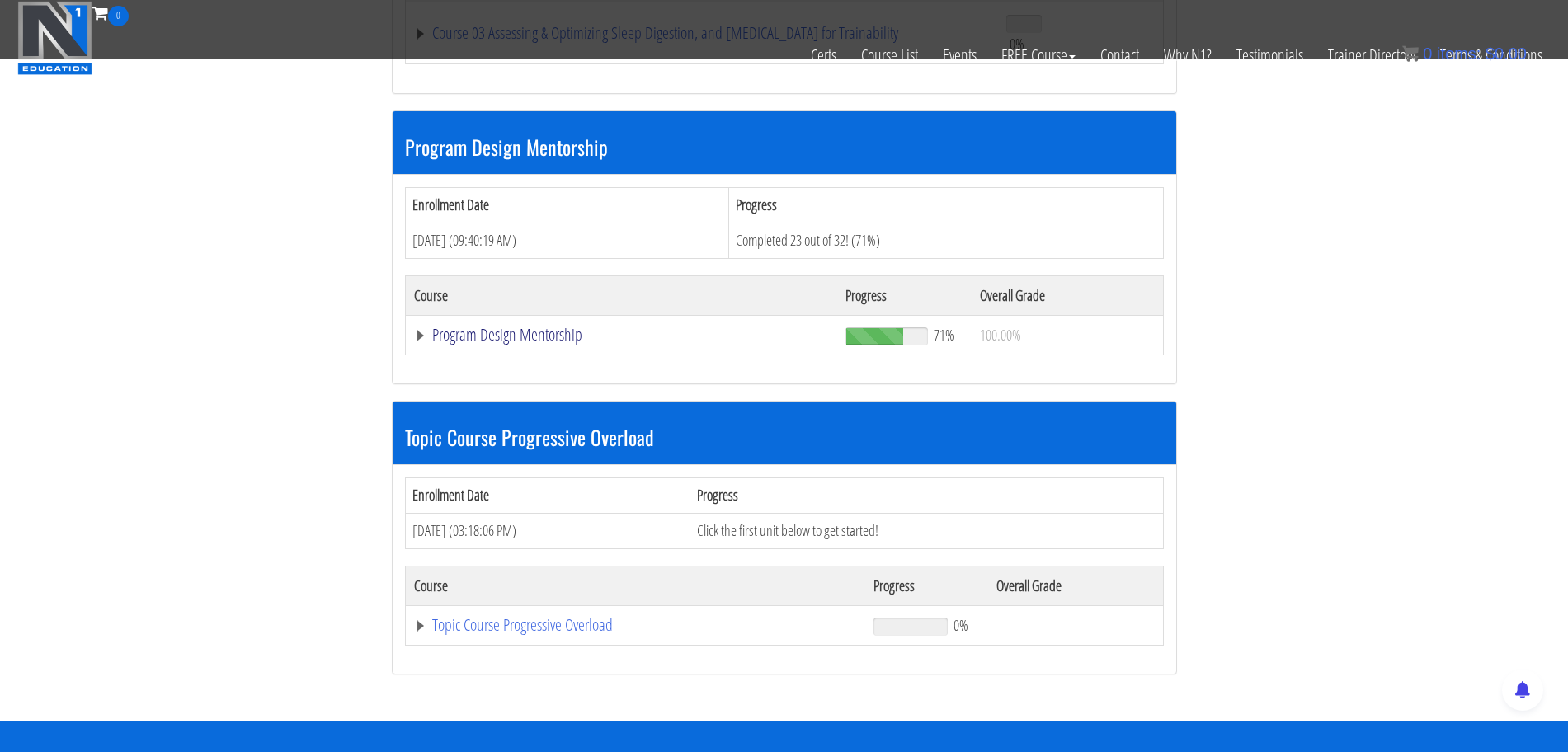
click at [546, 338] on link "Program Design Mentorship" at bounding box center [621, 335] width 415 height 17
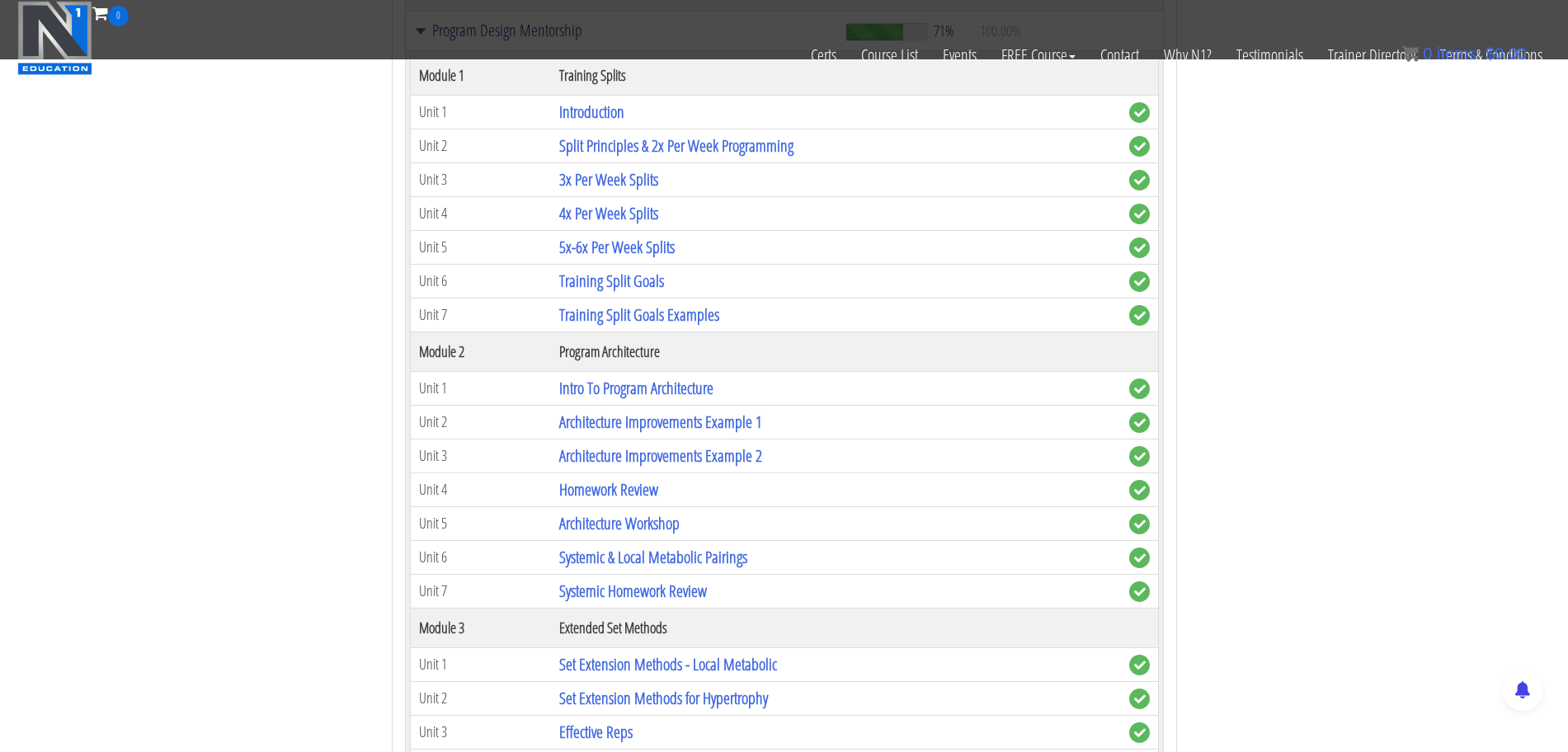
scroll to position [1644, 0]
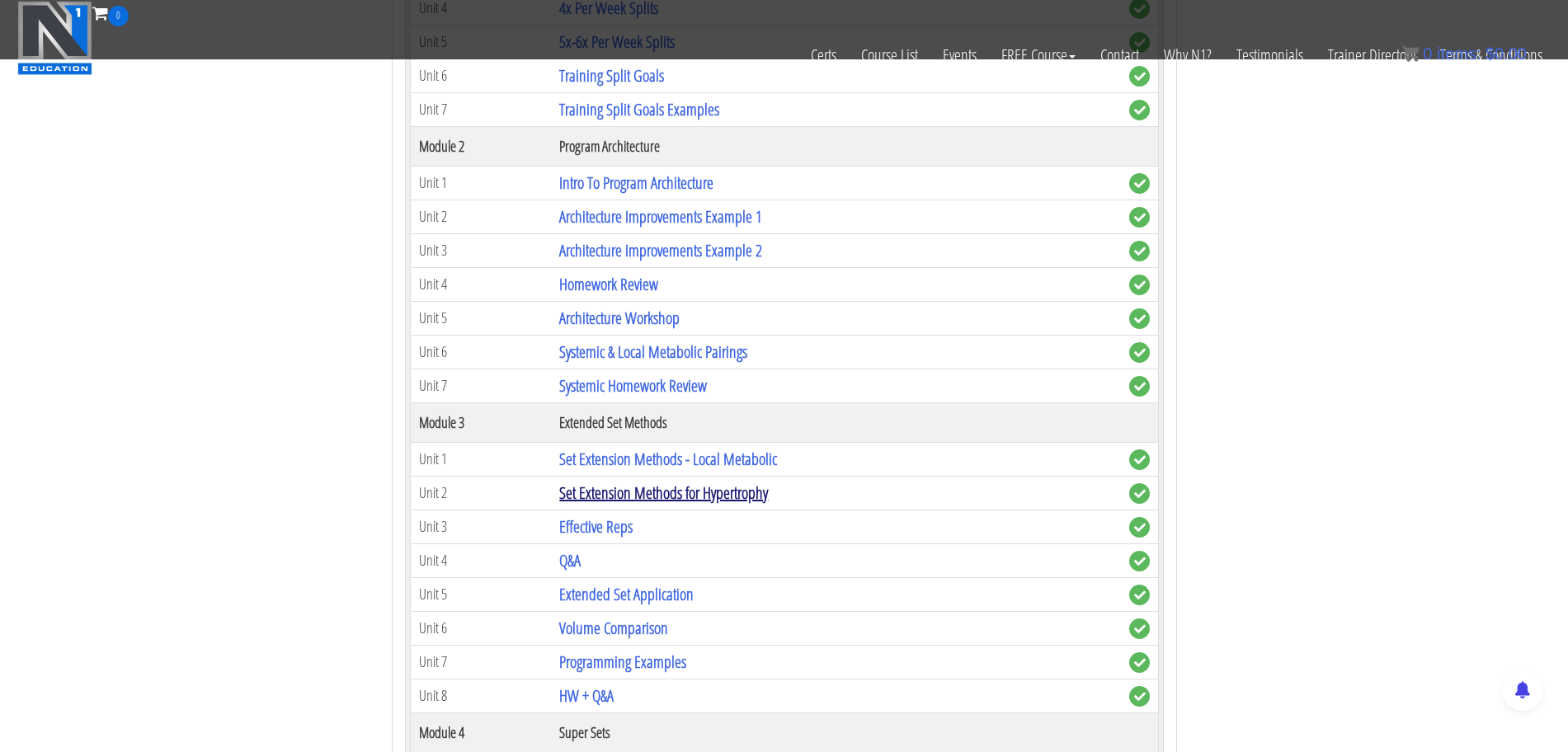
click at [730, 495] on link "Set Extension Methods for Hypertrophy" at bounding box center [663, 492] width 208 height 22
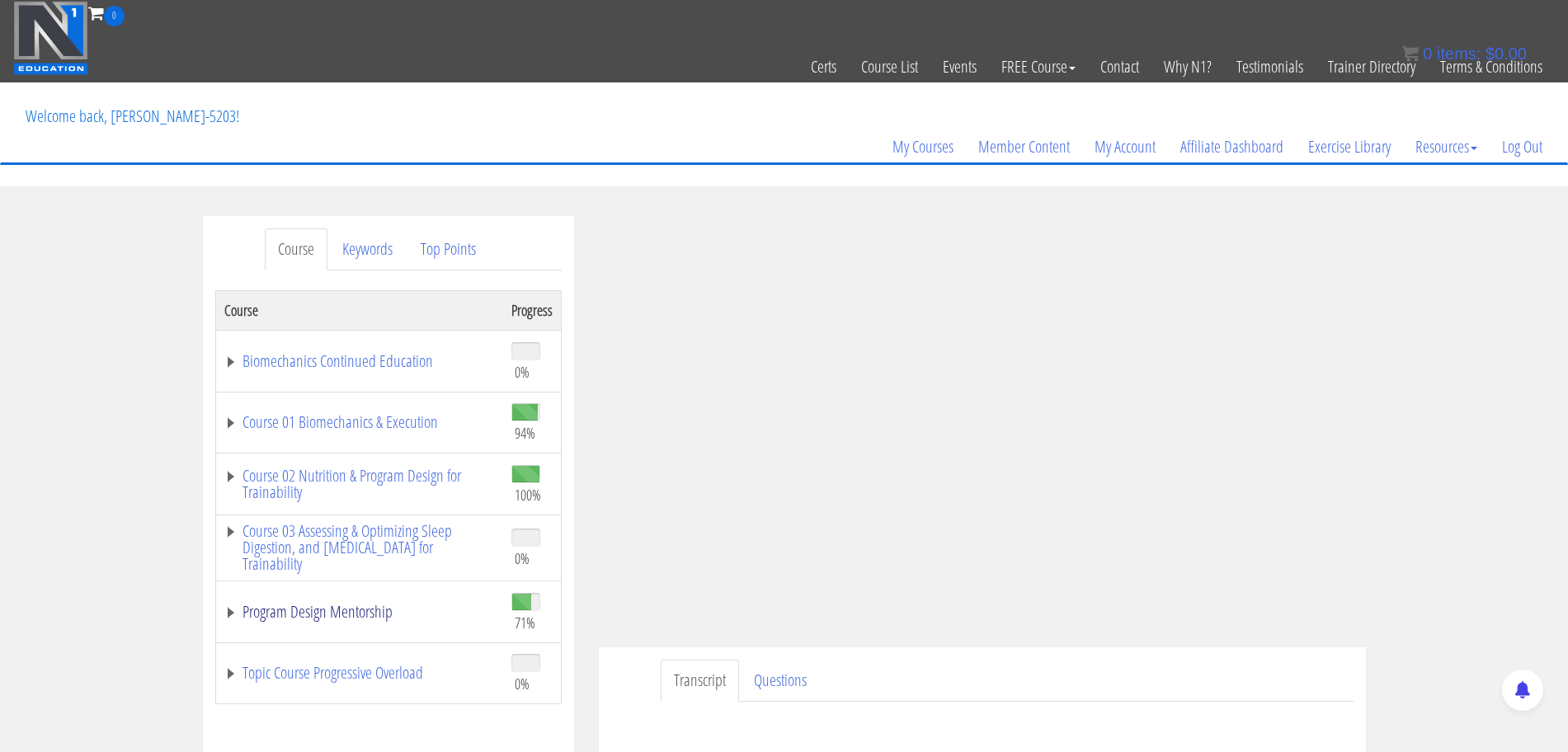
click at [309, 611] on link "Program Design Mentorship" at bounding box center [359, 612] width 270 height 17
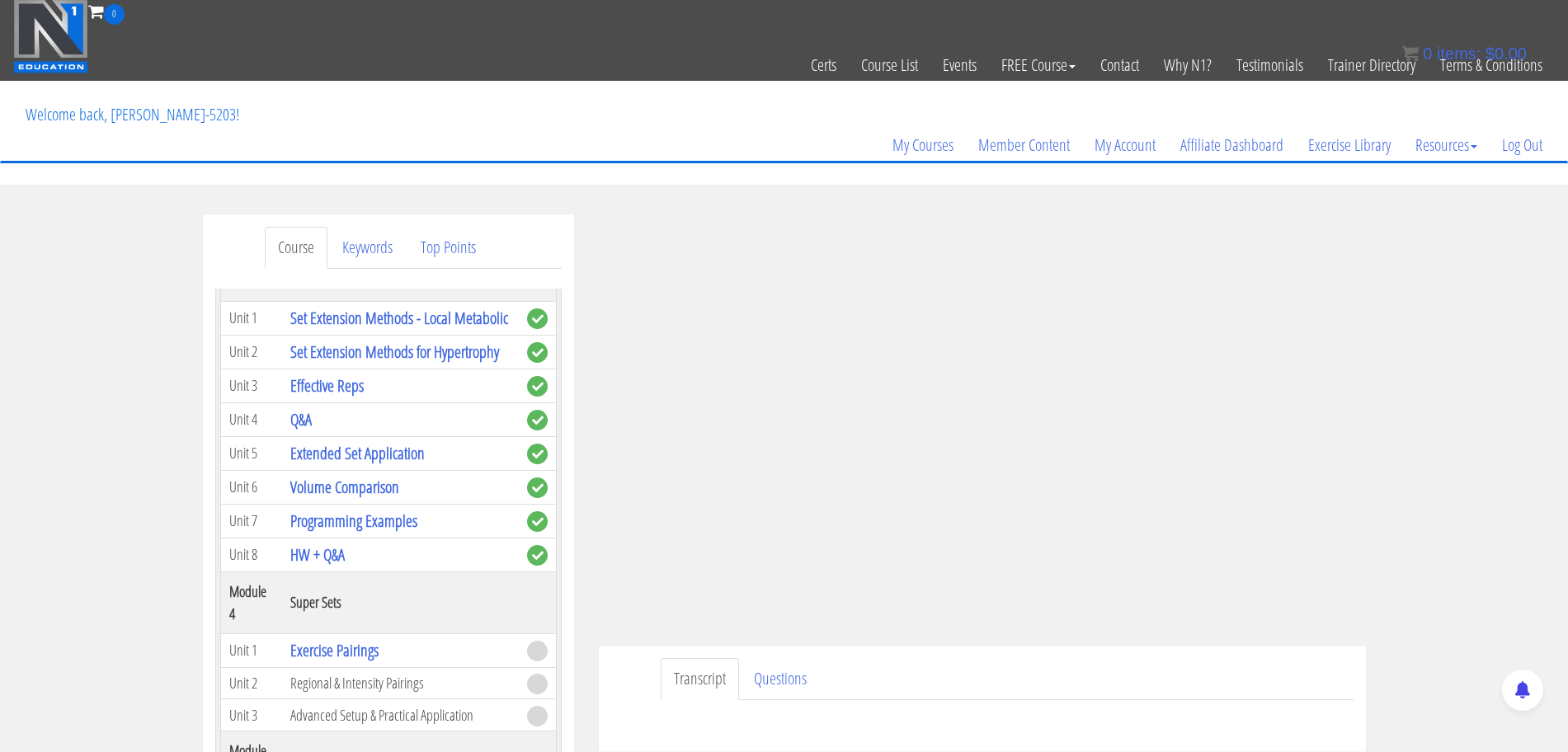
scroll to position [1026, 0]
click at [336, 397] on link "Effective Reps" at bounding box center [327, 386] width 73 height 22
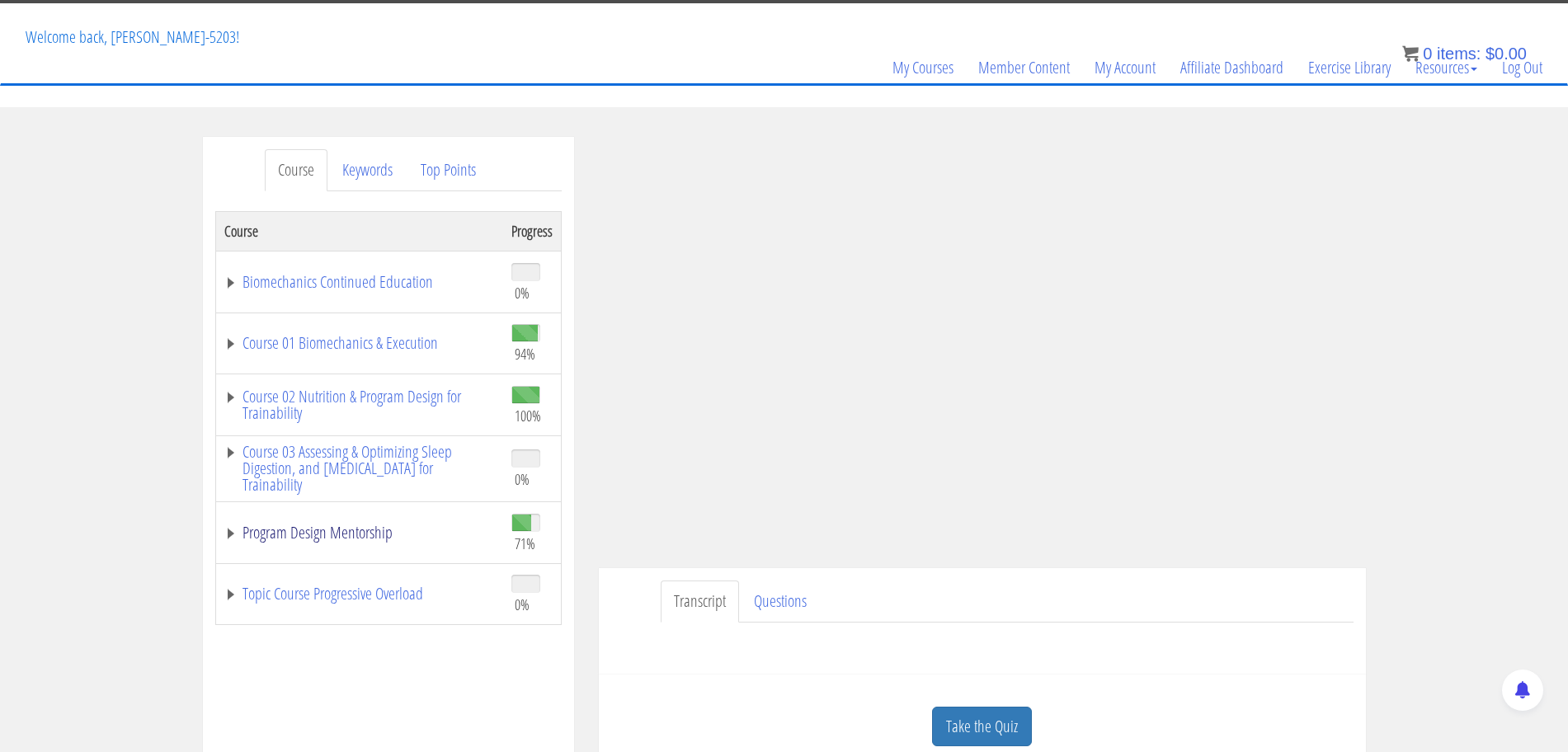
scroll to position [80, 0]
click at [299, 533] on link "Program Design Mentorship" at bounding box center [359, 531] width 270 height 17
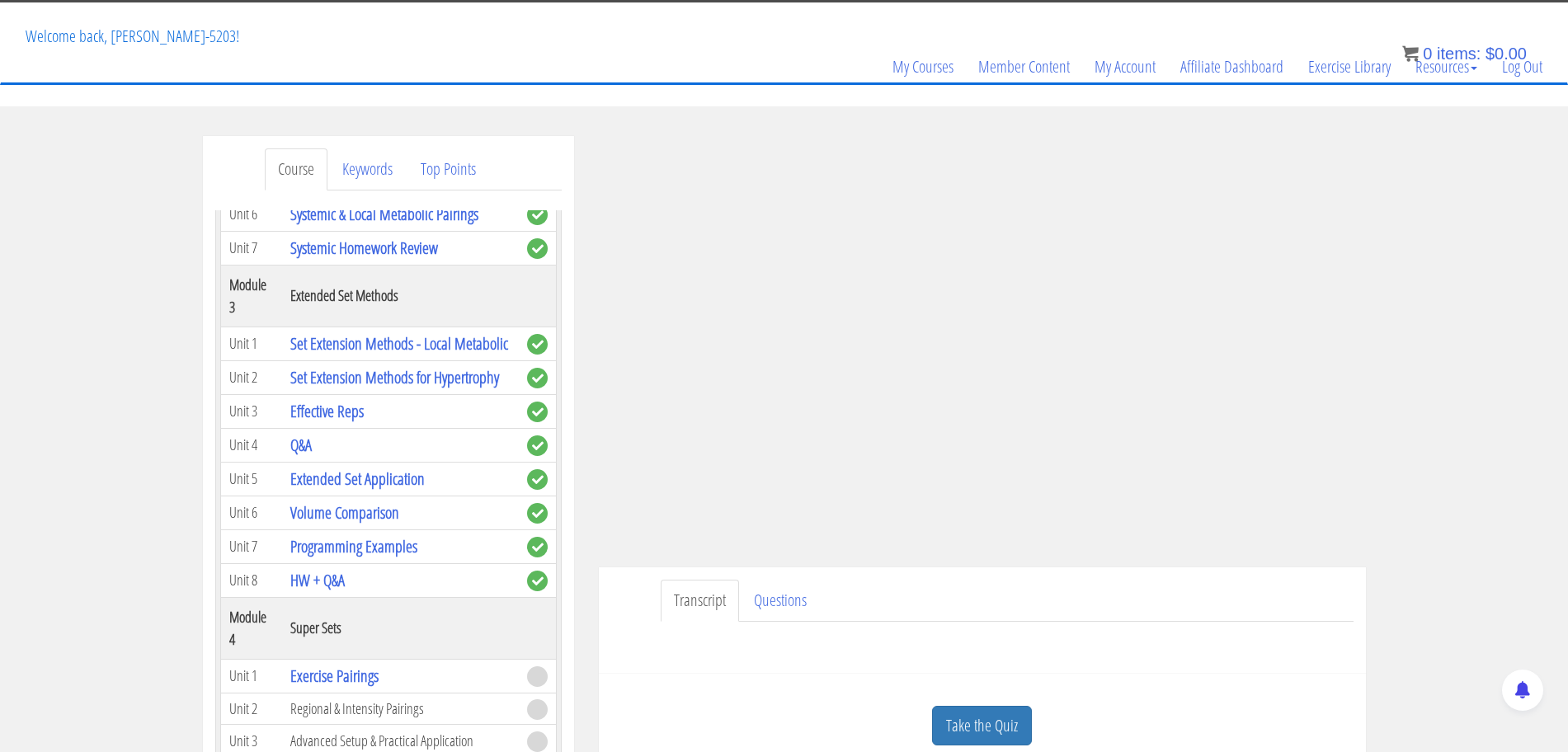
scroll to position [924, 0]
click at [310, 455] on link "Q&A" at bounding box center [301, 444] width 22 height 22
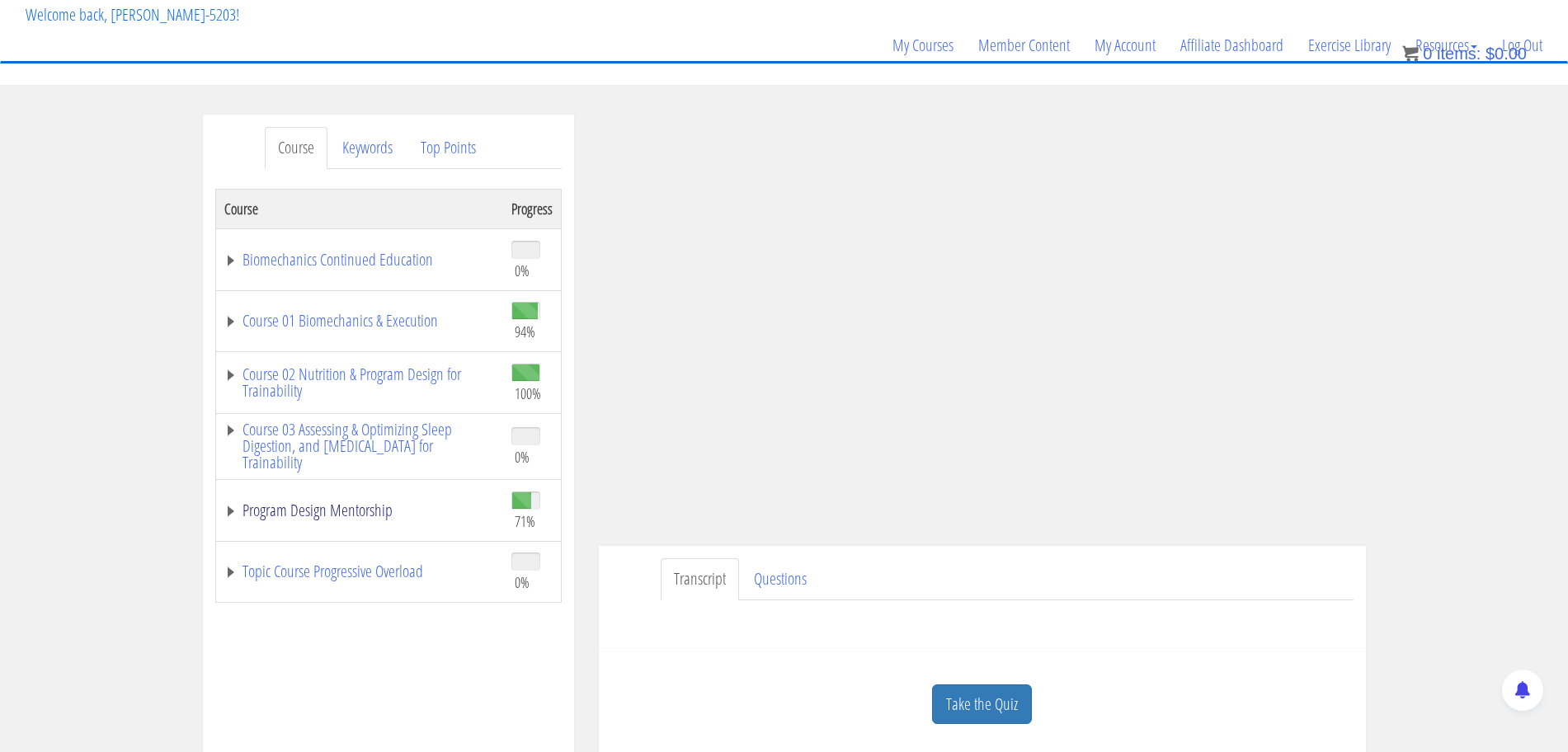
scroll to position [103, 0]
click at [337, 502] on link "Program Design Mentorship" at bounding box center [359, 508] width 270 height 17
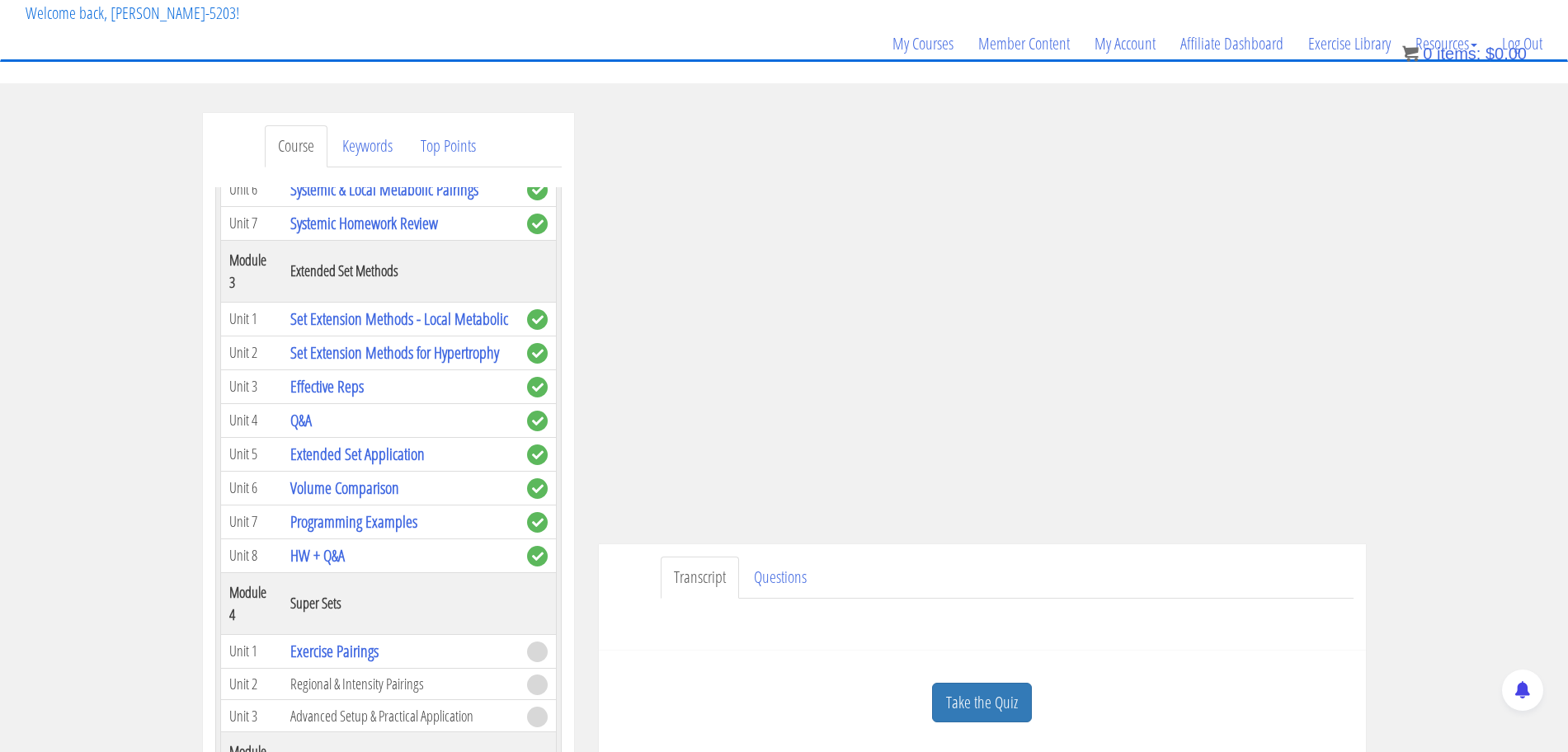
scroll to position [926, 0]
click at [359, 531] on link "Programming Examples" at bounding box center [353, 520] width 127 height 22
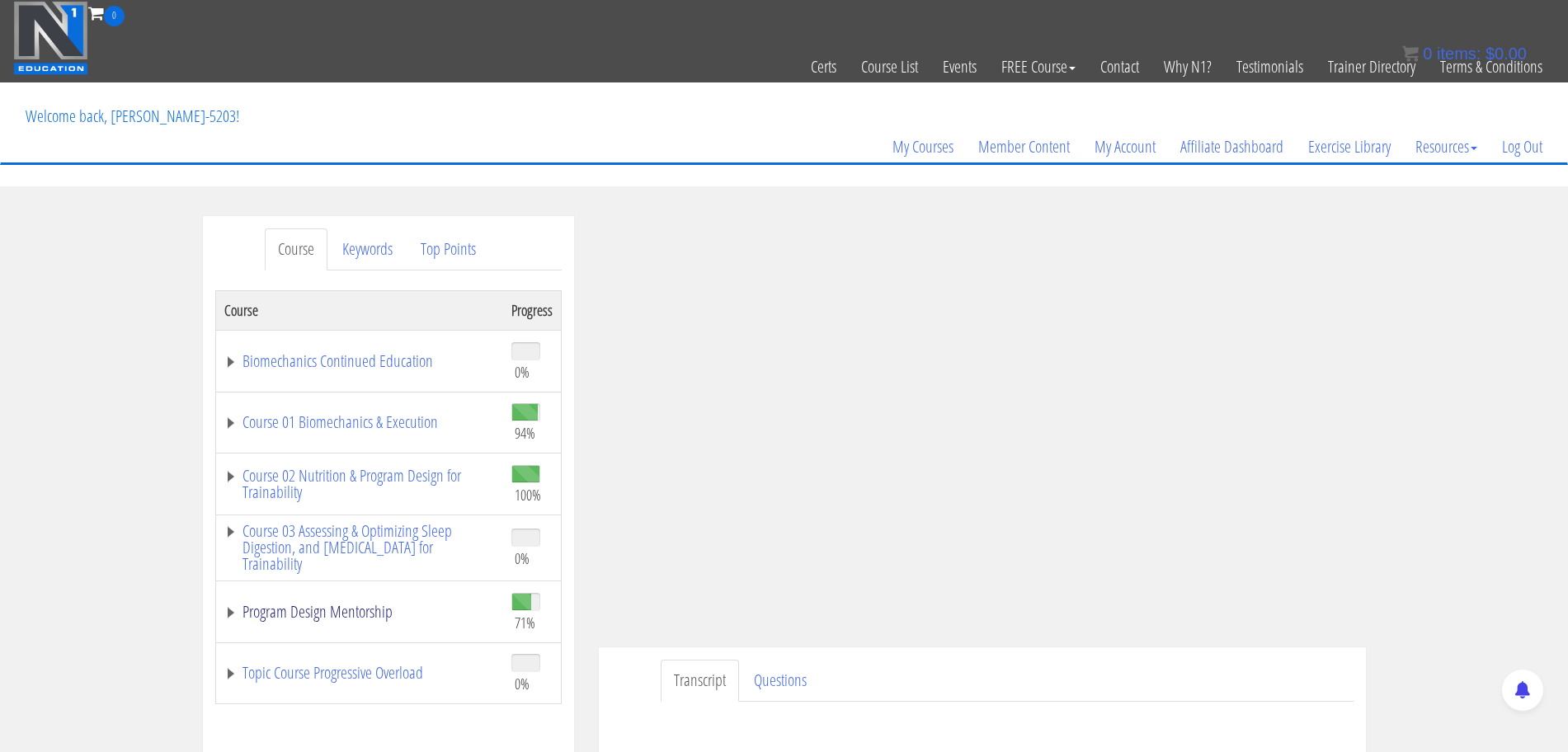
click at [285, 617] on link "Program Design Mentorship" at bounding box center [359, 612] width 270 height 17
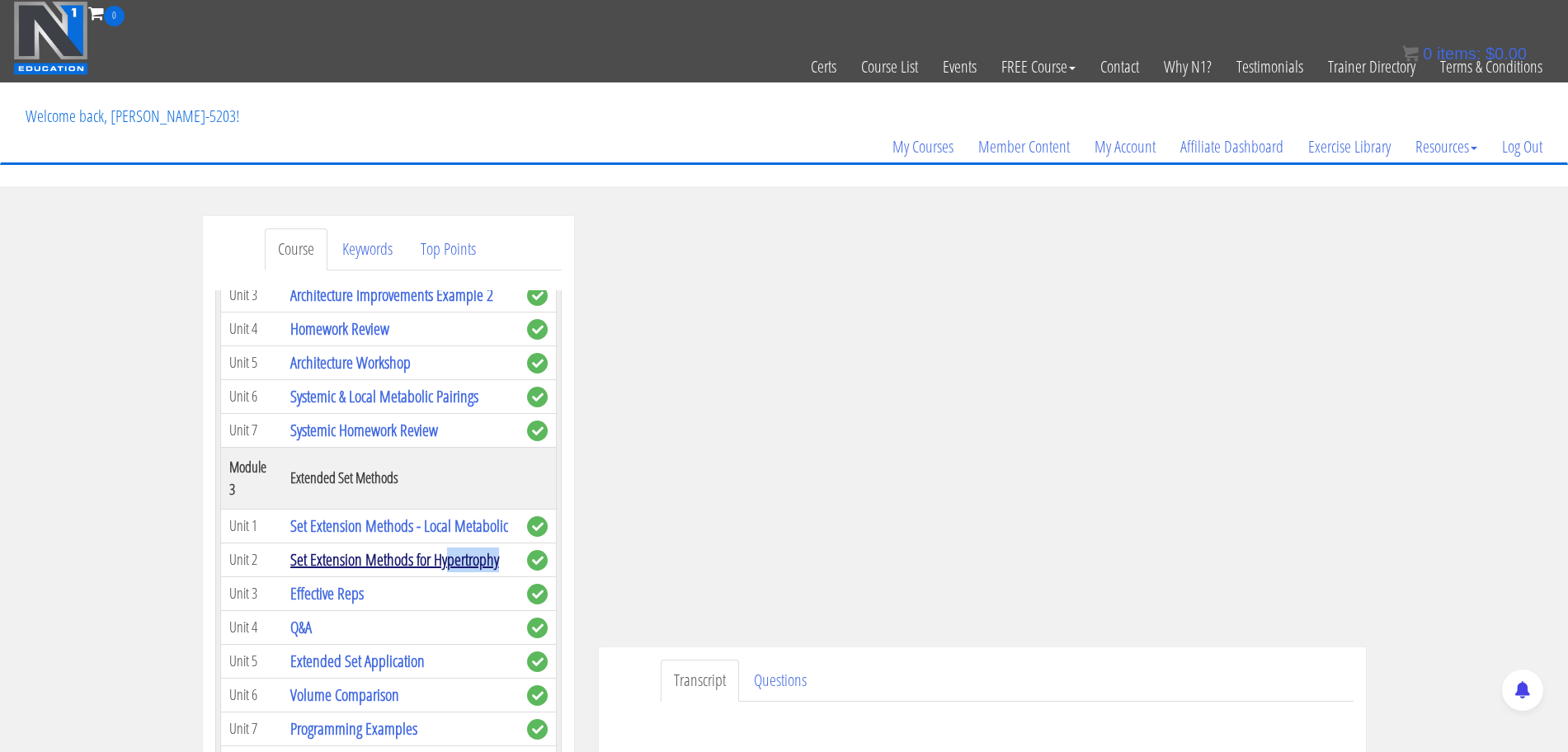
scroll to position [822, 0]
drag, startPoint x: 369, startPoint y: 616, endPoint x: 291, endPoint y: 585, distance: 83.9
click at [282, 575] on td "Set Extension Methods for Hypertrophy" at bounding box center [400, 558] width 236 height 34
copy link "Set Extension Methods for Hypertrophy"
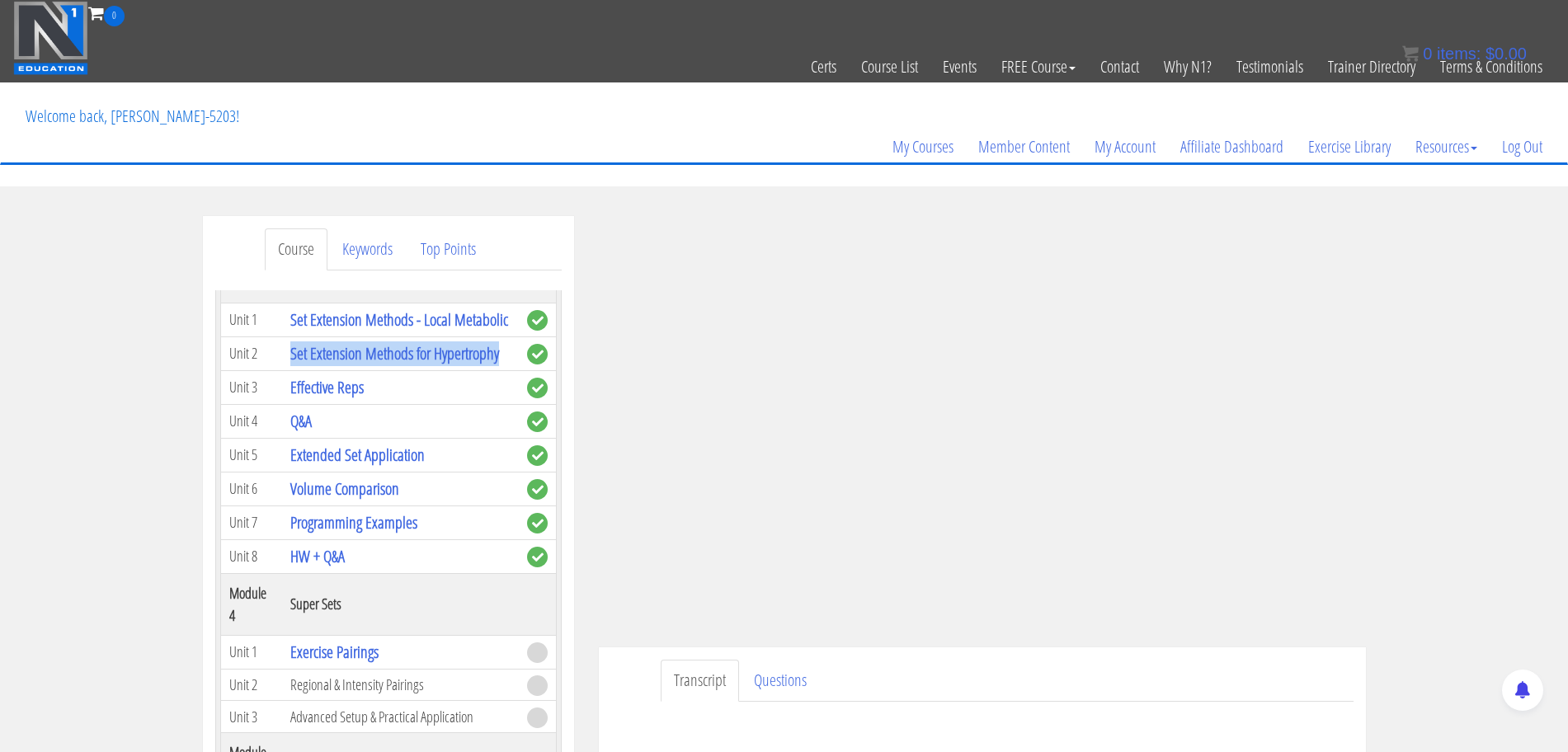
scroll to position [1028, 0]
click at [344, 397] on link "Effective Reps" at bounding box center [327, 386] width 73 height 22
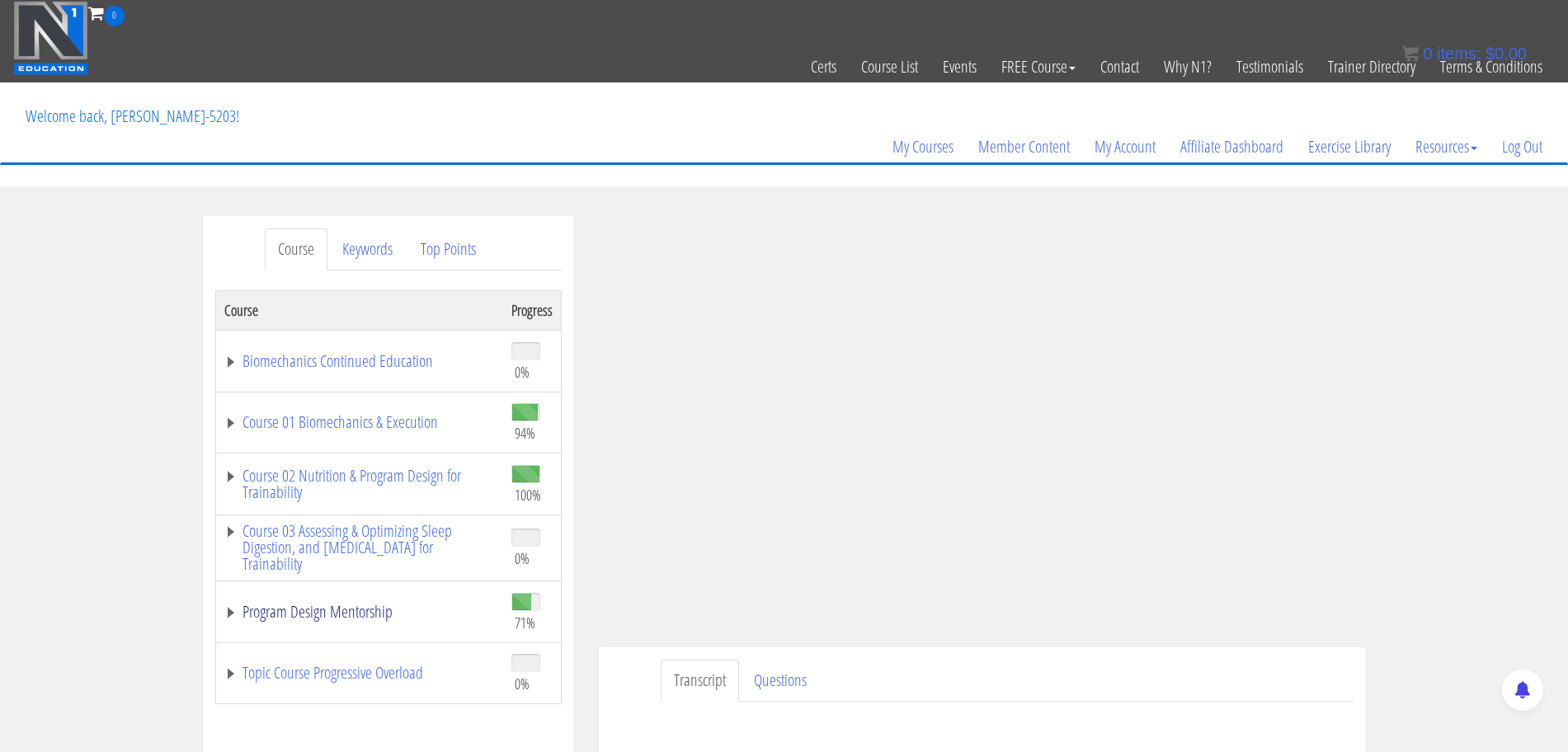
click at [317, 616] on link "Program Design Mentorship" at bounding box center [359, 612] width 270 height 17
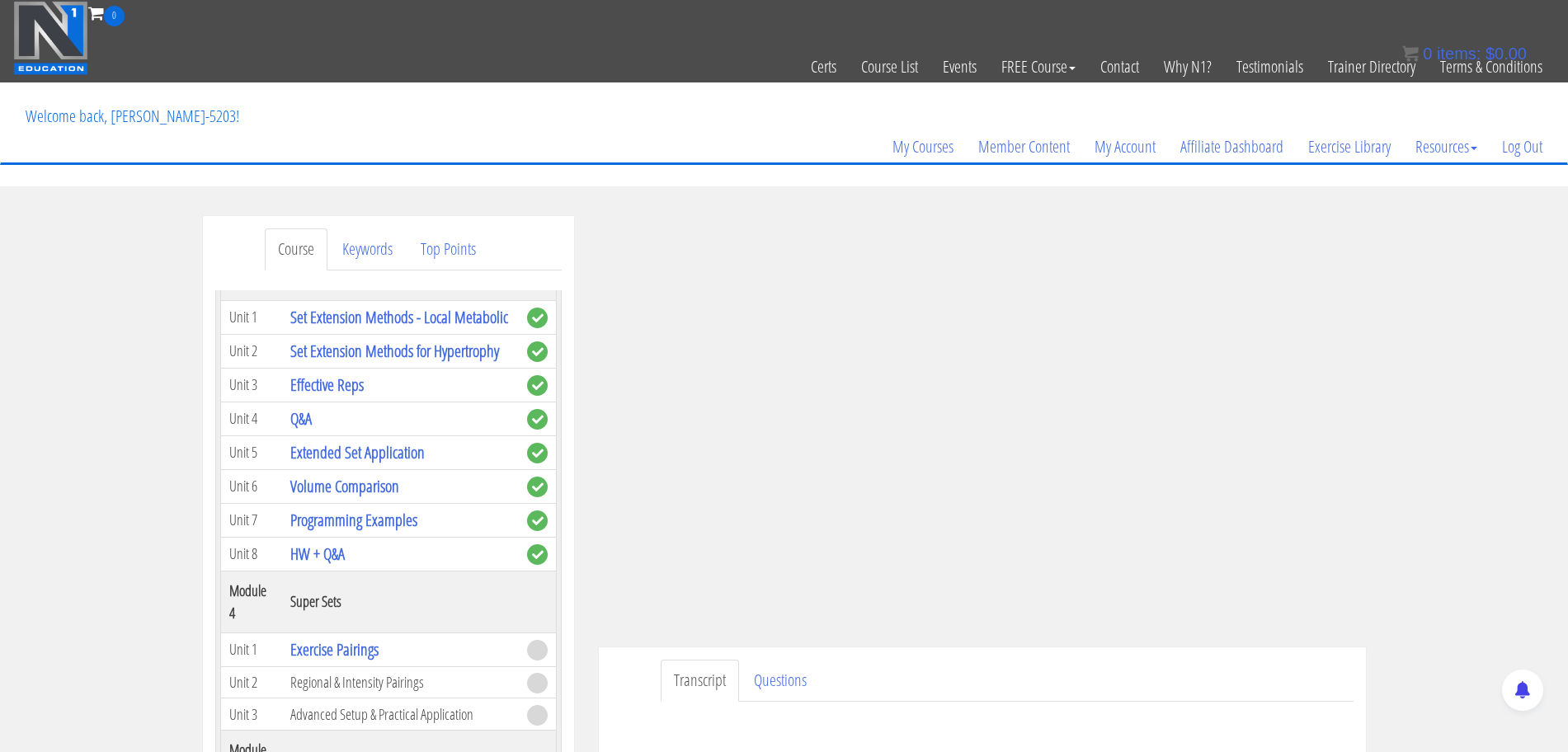
scroll to position [1031, 0]
drag, startPoint x: 374, startPoint y: 434, endPoint x: 292, endPoint y: 429, distance: 82.2
click at [292, 400] on td "Effective Reps" at bounding box center [400, 383] width 236 height 34
copy link "Effective Reps"
drag, startPoint x: 331, startPoint y: 473, endPoint x: 290, endPoint y: 477, distance: 41.2
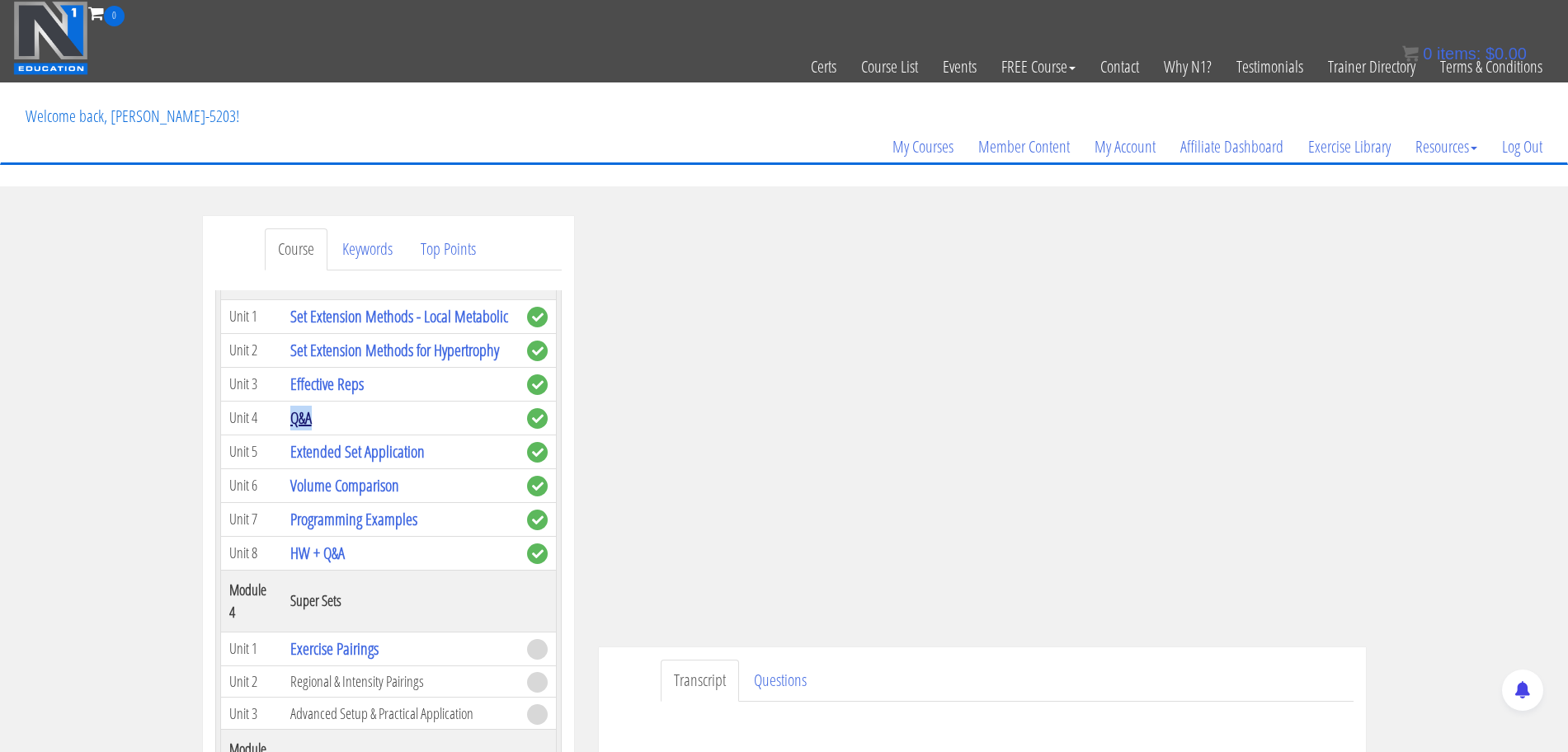
click at [290, 434] on td "Q&A" at bounding box center [400, 417] width 236 height 34
copy link "Q&A"
drag, startPoint x: 431, startPoint y: 503, endPoint x: 290, endPoint y: 502, distance: 141.0
click at [290, 468] on td "Extended Set Application" at bounding box center [400, 451] width 236 height 34
copy link "Extended Set Application"
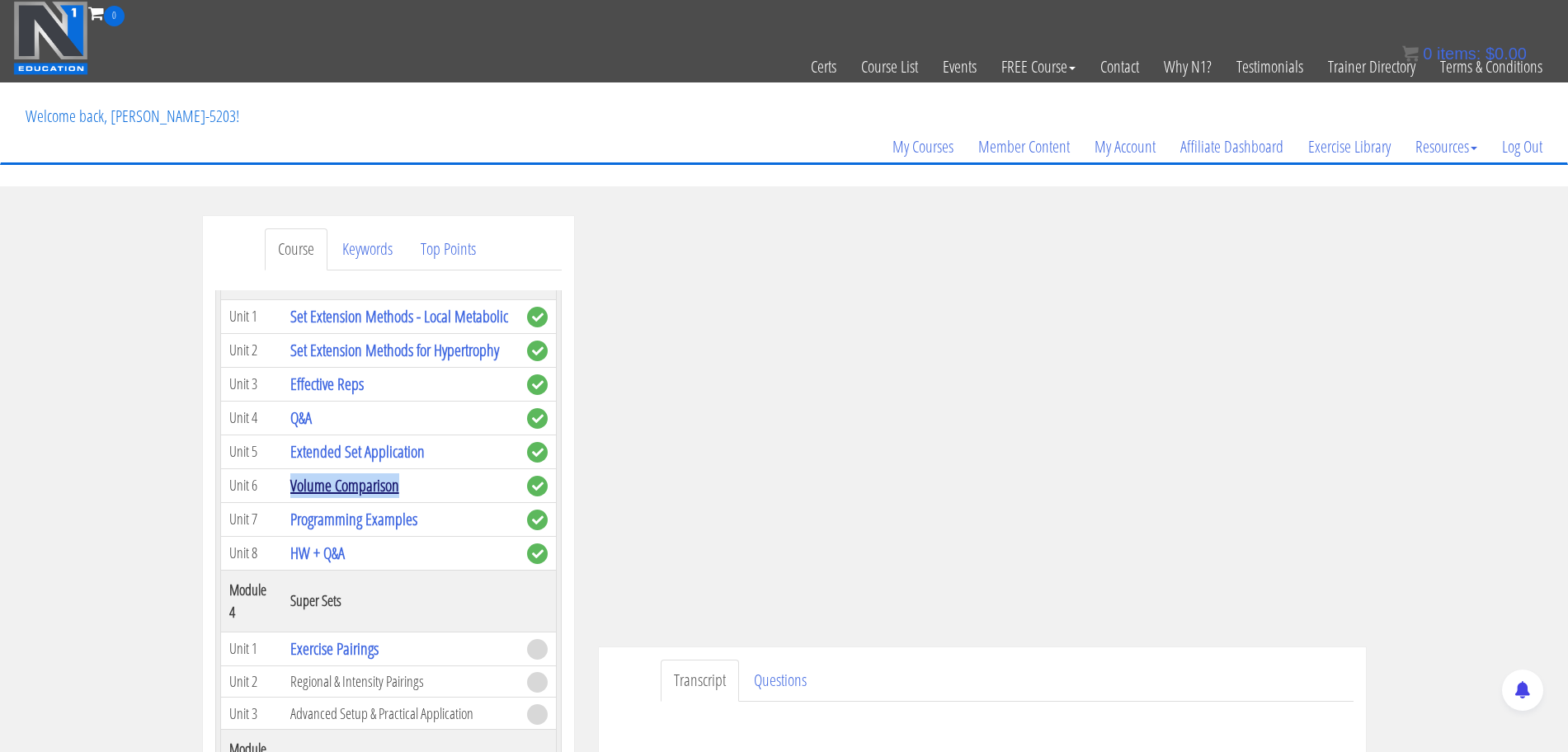
drag, startPoint x: 423, startPoint y: 536, endPoint x: 292, endPoint y: 536, distance: 131.0
click at [292, 502] on td "Volume Comparison" at bounding box center [400, 485] width 236 height 34
copy link "Volume Comparison"
drag, startPoint x: 435, startPoint y: 570, endPoint x: 287, endPoint y: 571, distance: 148.0
click at [287, 536] on td "Programming Examples" at bounding box center [400, 518] width 236 height 34
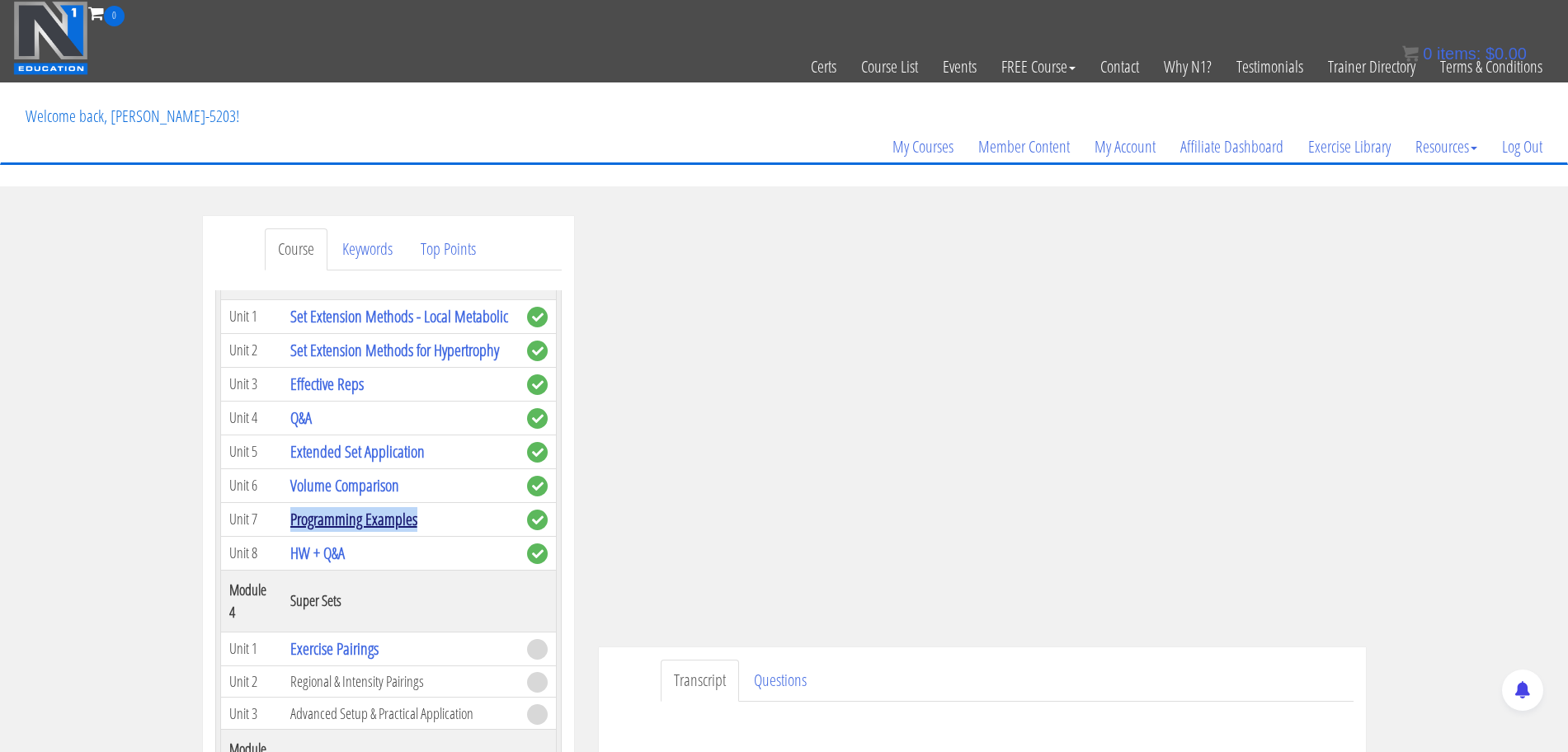
copy link "Programming Examples"
click at [929, 668] on ul "Transcript Questions" at bounding box center [1006, 680] width 693 height 42
click at [299, 431] on link "Q&A" at bounding box center [301, 420] width 22 height 22
